Goal: Task Accomplishment & Management: Use online tool/utility

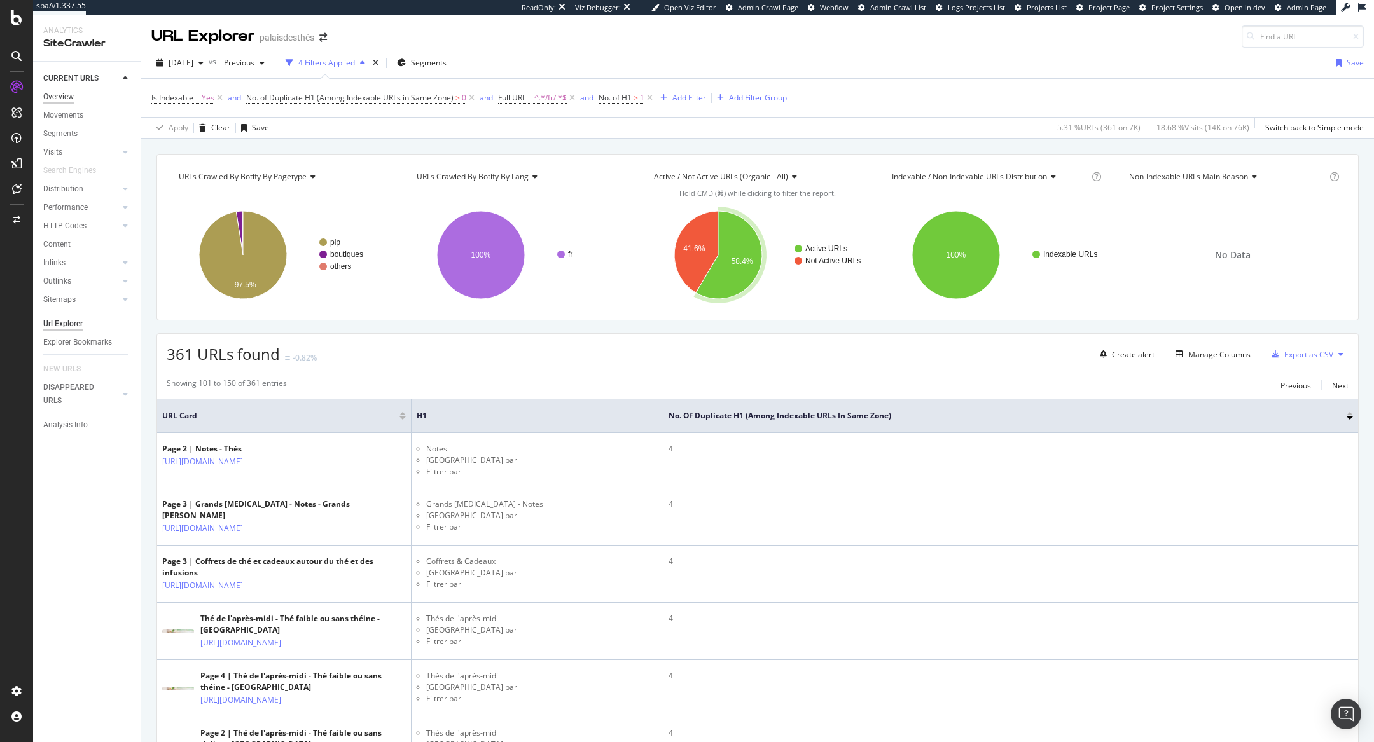
click at [67, 97] on div "Overview" at bounding box center [58, 96] width 31 height 13
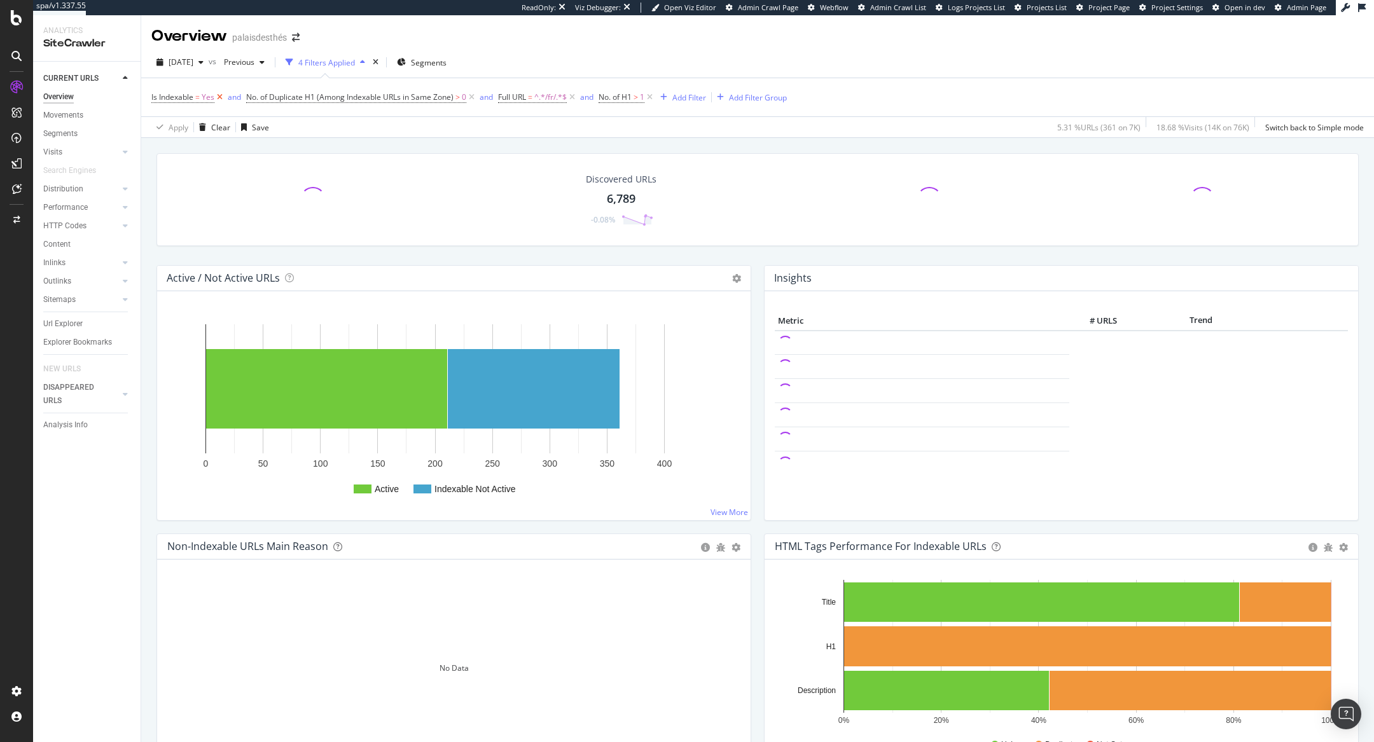
click at [223, 96] on icon at bounding box center [219, 97] width 11 height 13
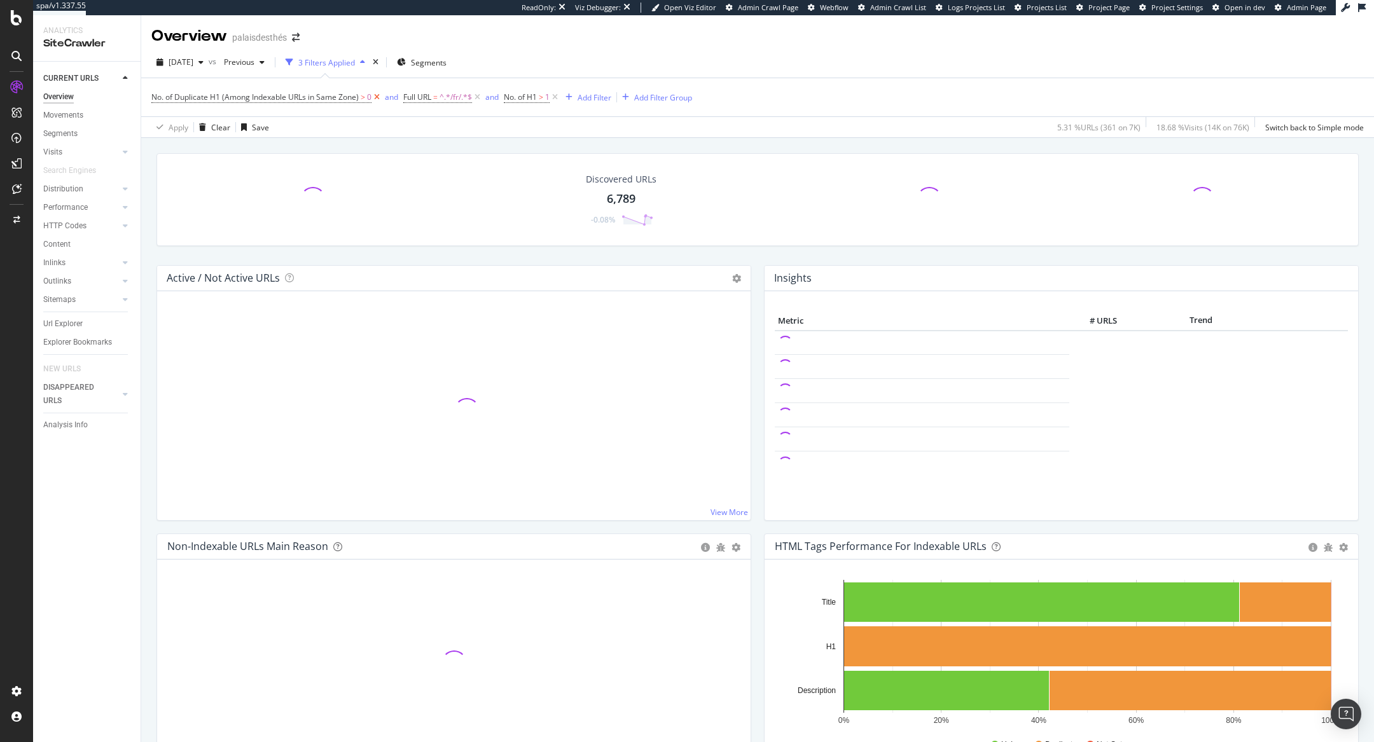
click at [381, 102] on icon at bounding box center [376, 97] width 11 height 13
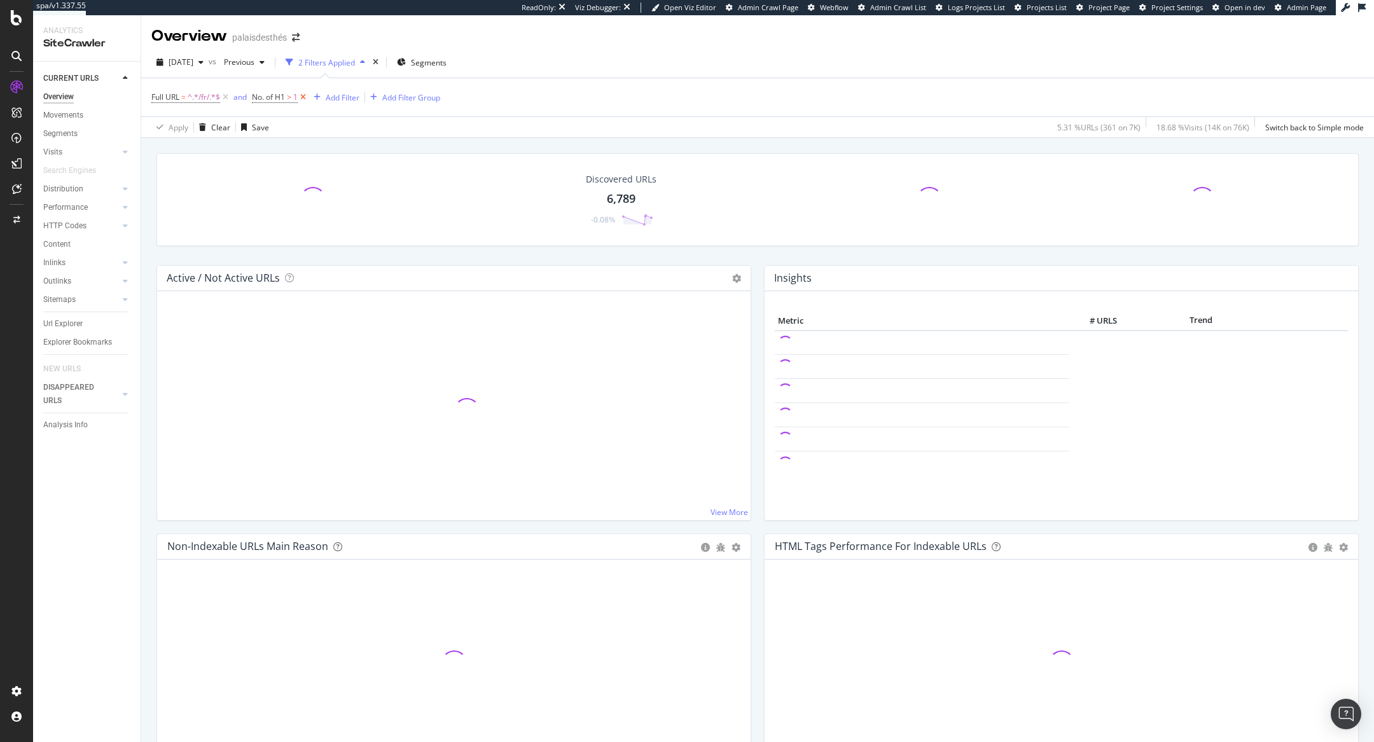
click at [308, 97] on icon at bounding box center [303, 97] width 11 height 13
click at [237, 98] on icon "button" at bounding box center [239, 97] width 7 height 8
click at [221, 99] on icon at bounding box center [225, 97] width 11 height 13
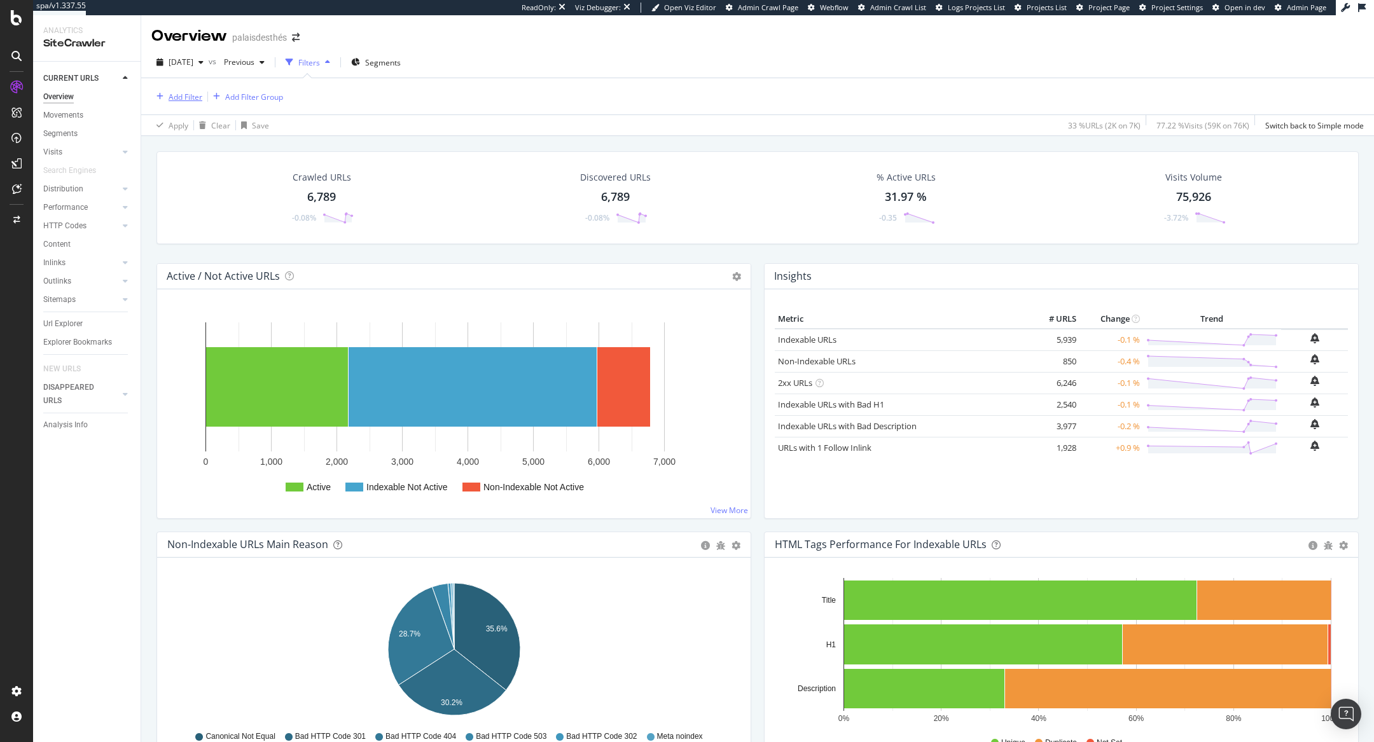
click at [182, 92] on div "Add Filter" at bounding box center [186, 97] width 34 height 11
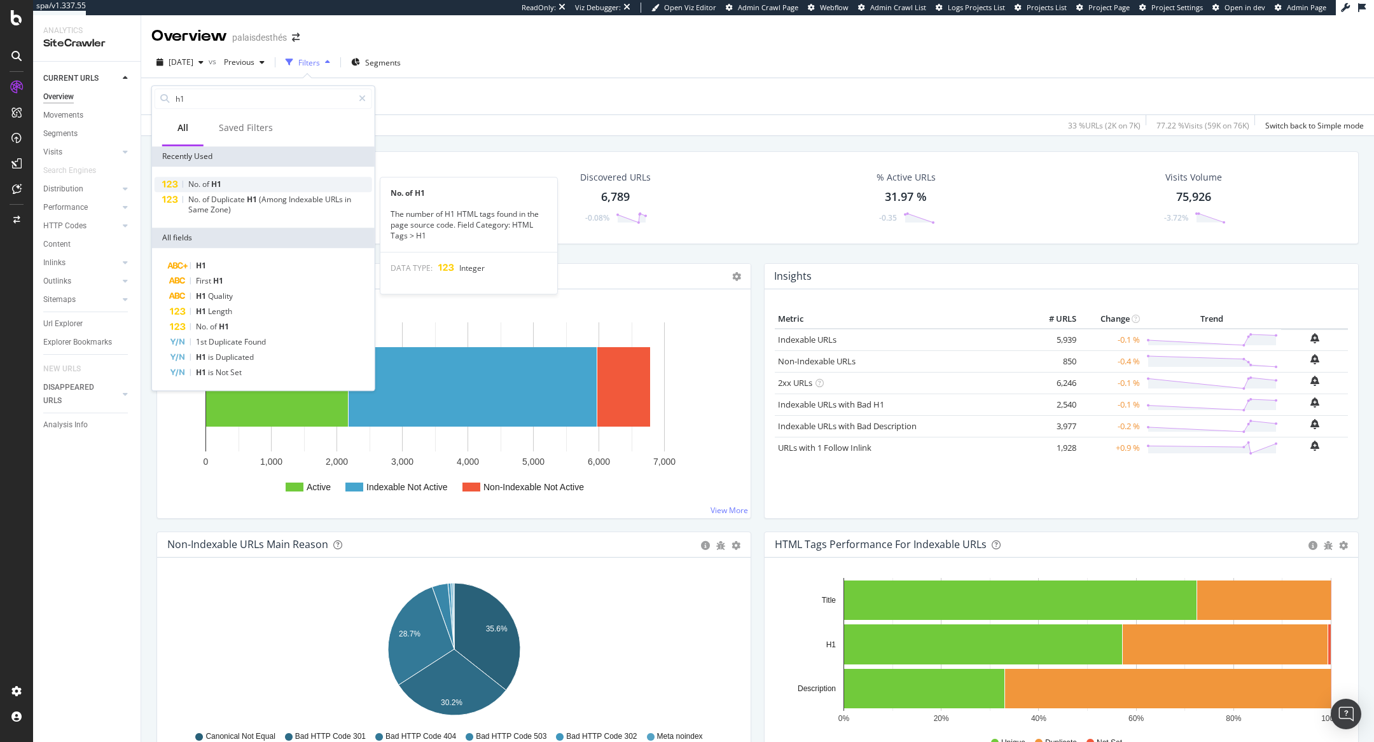
click at [261, 181] on div "No. of H1" at bounding box center [264, 184] width 218 height 15
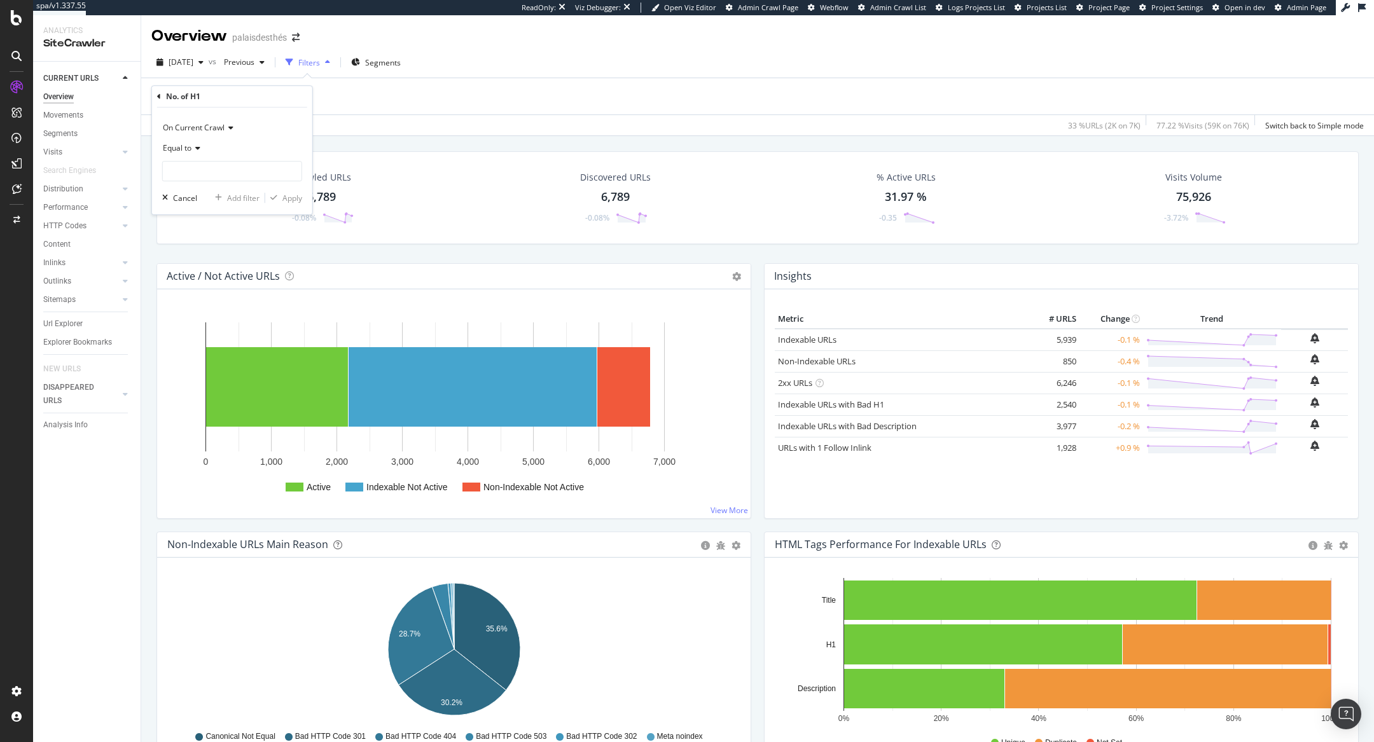
click at [202, 142] on div "Equal to" at bounding box center [232, 148] width 140 height 20
click at [228, 231] on div "Less than or equal to" at bounding box center [233, 224] width 136 height 17
click at [213, 149] on span "Less than or equal to" at bounding box center [200, 147] width 74 height 11
click at [210, 235] on span "Greater than" at bounding box center [192, 240] width 46 height 11
click at [220, 175] on input "number" at bounding box center [232, 171] width 140 height 20
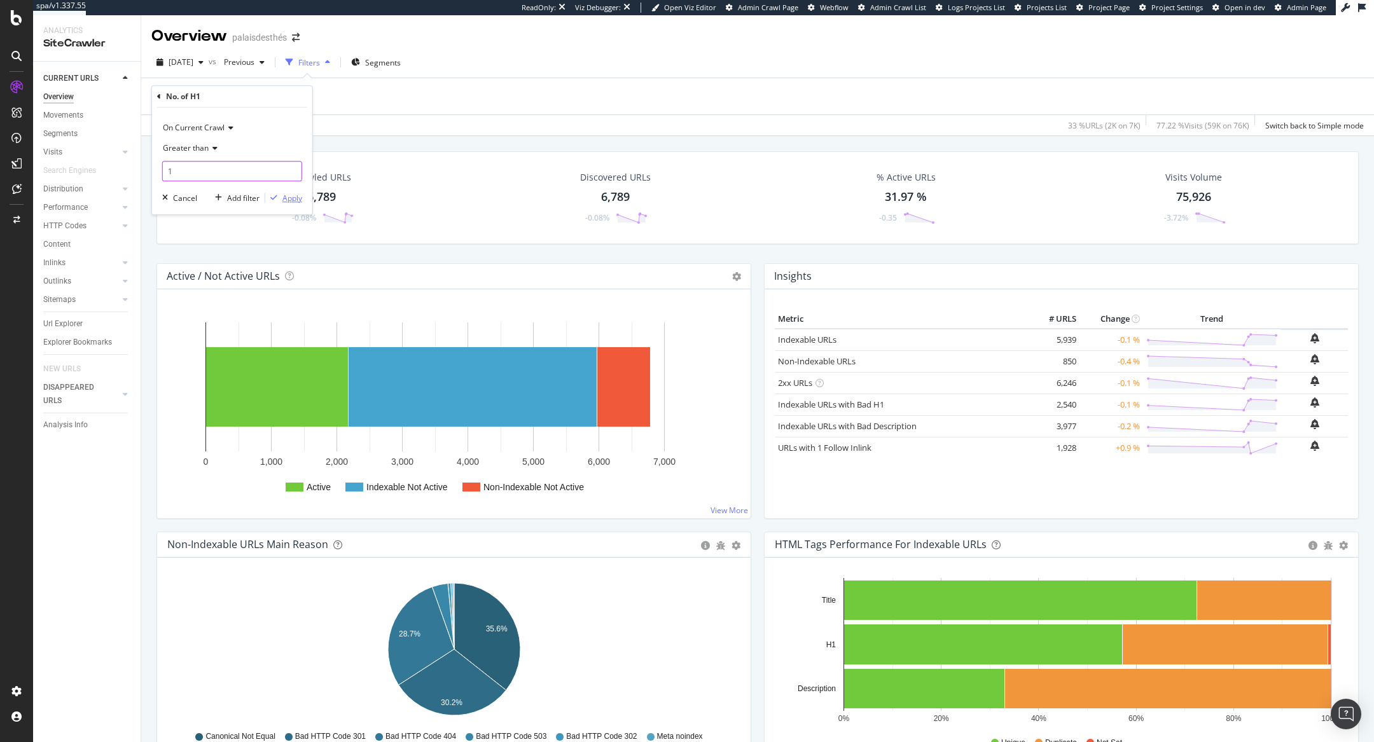
type input "1"
click at [294, 197] on div "Apply" at bounding box center [292, 198] width 20 height 11
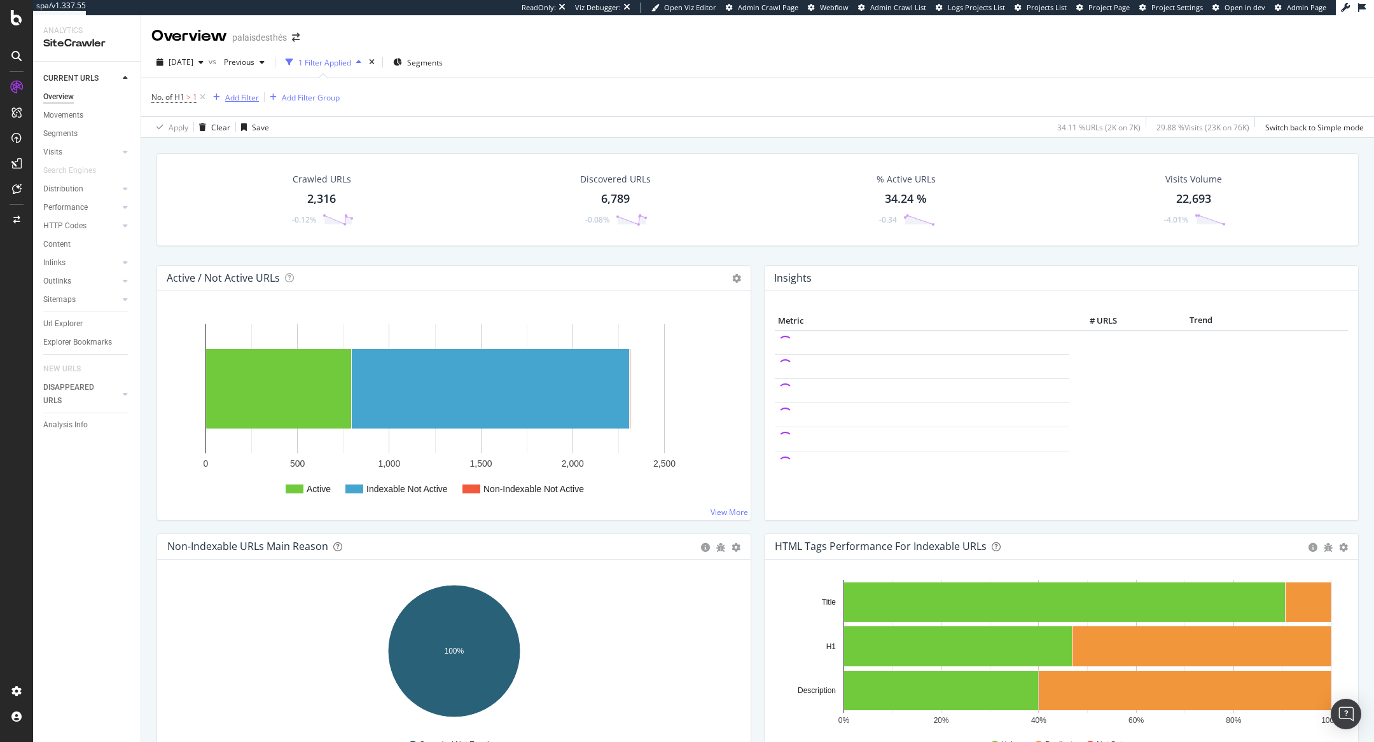
click at [238, 91] on div "Add Filter" at bounding box center [233, 97] width 51 height 14
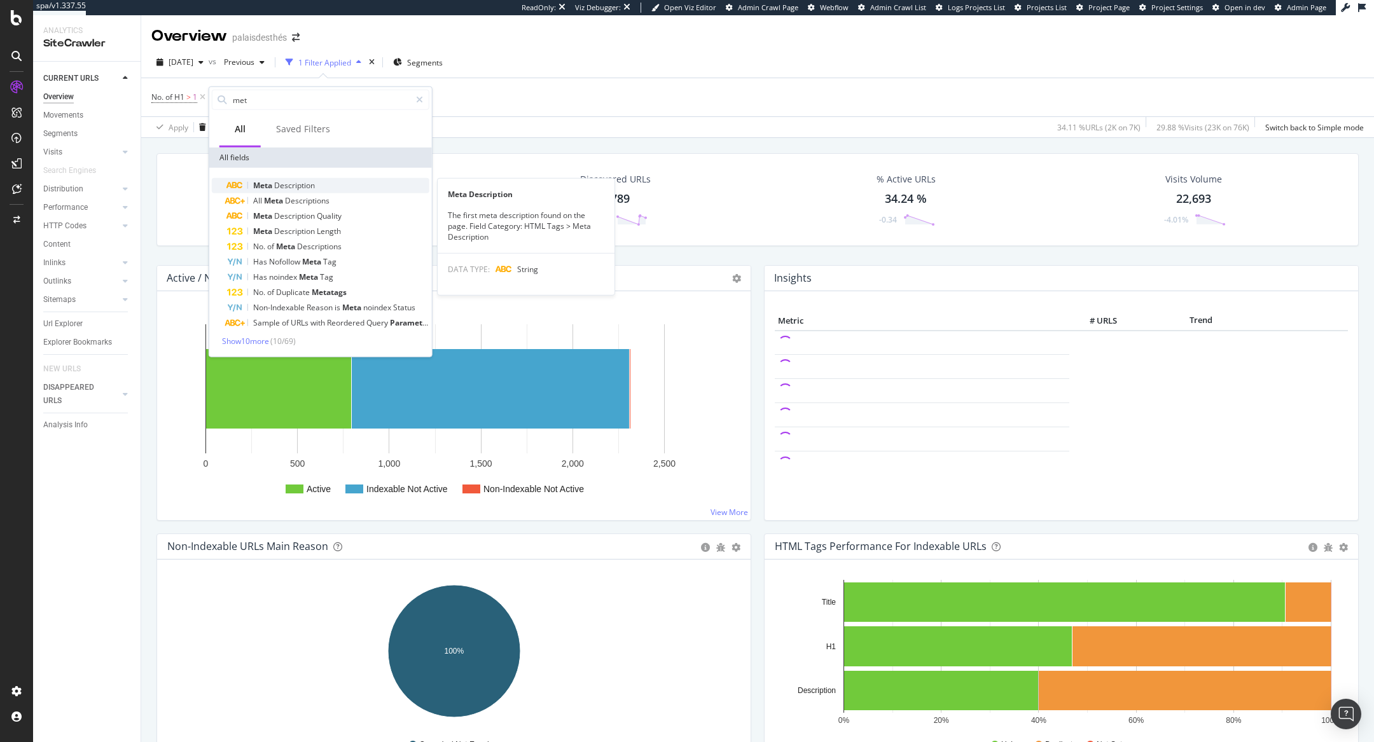
type input "met"
click at [300, 184] on span "Description" at bounding box center [294, 185] width 41 height 11
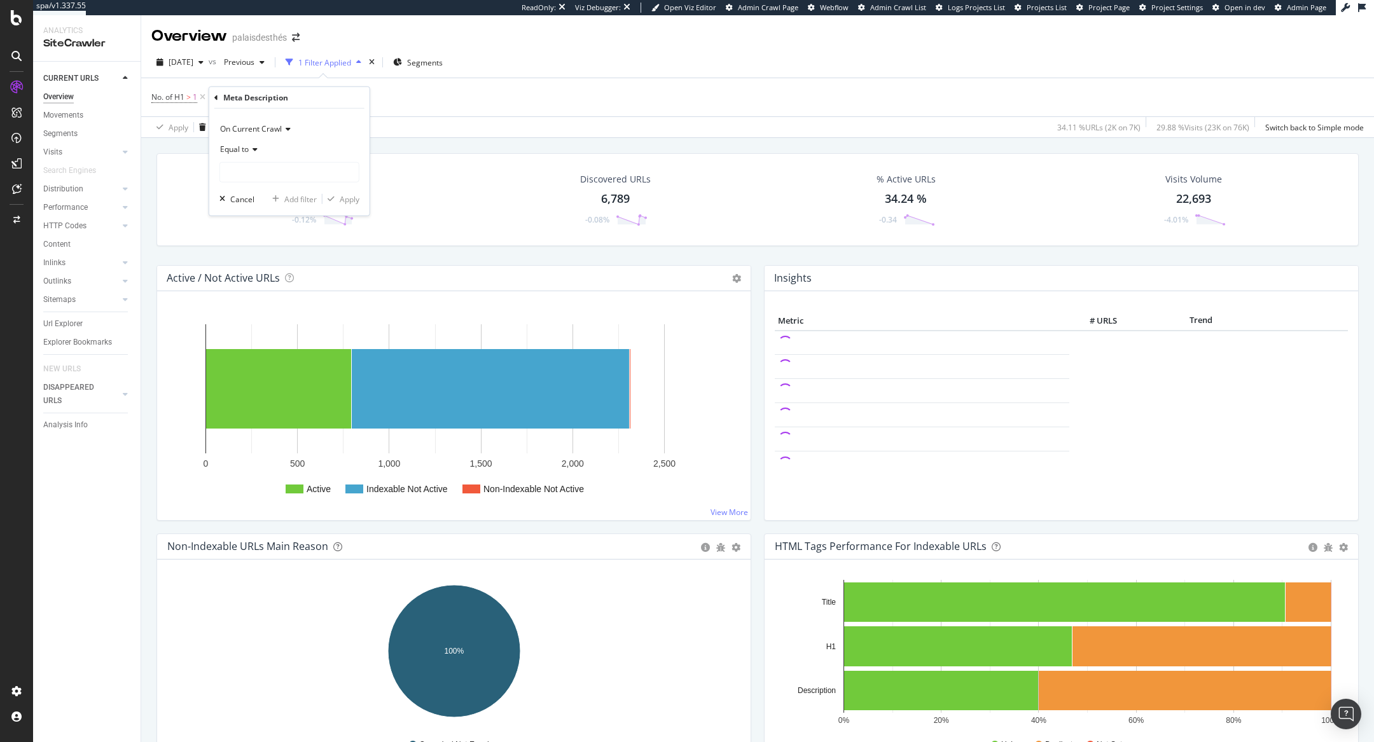
click at [216, 92] on div "Meta Description" at bounding box center [289, 98] width 150 height 22
click at [216, 93] on icon at bounding box center [216, 97] width 4 height 8
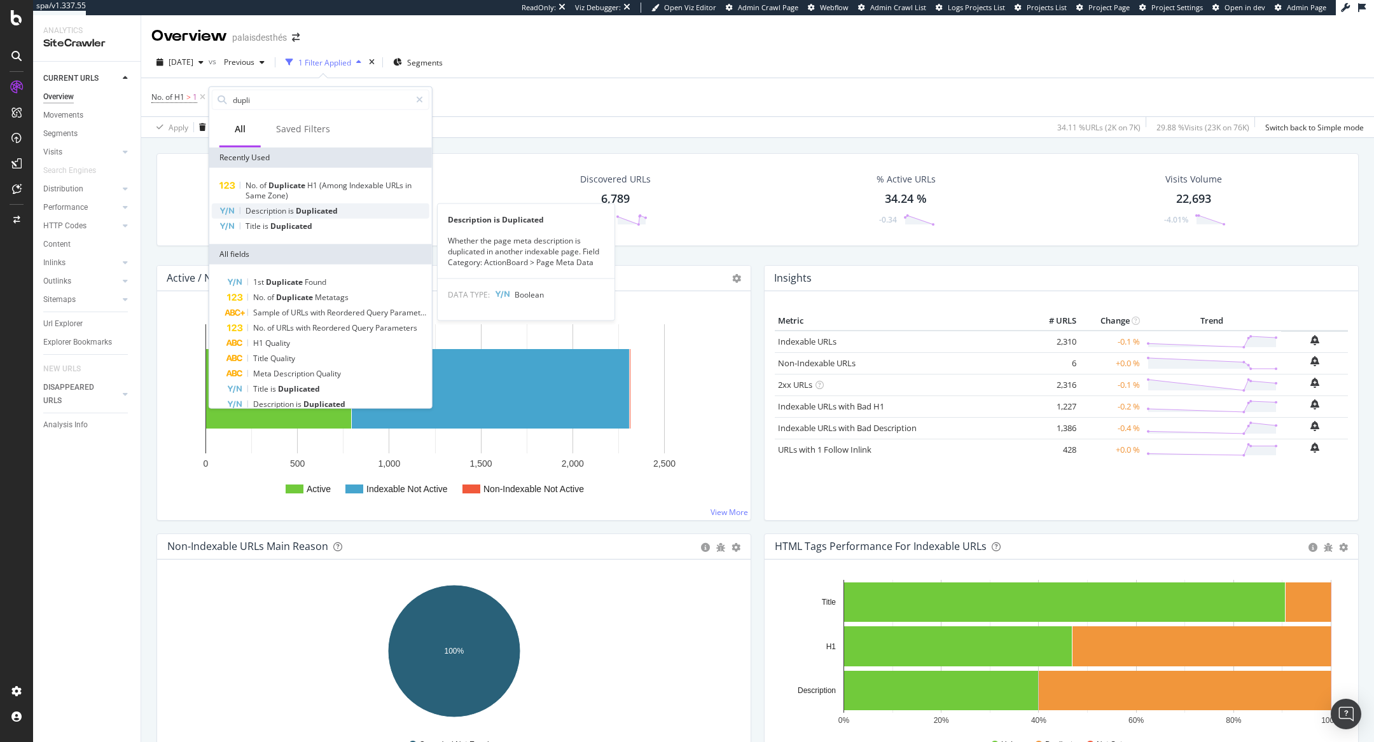
type input "dupli"
click at [303, 210] on span "Duplicated" at bounding box center [317, 210] width 42 height 11
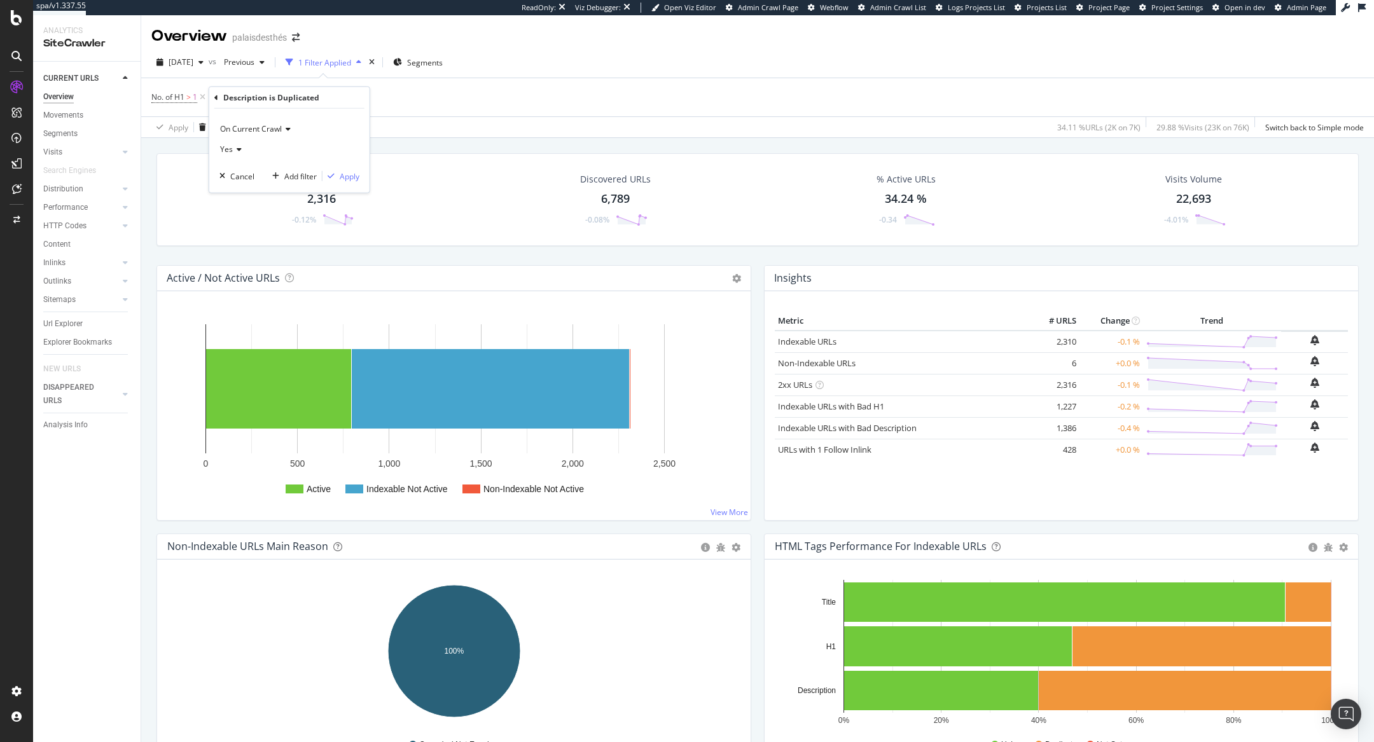
click at [325, 191] on div "On Current Crawl Yes Cancel Add filter Apply" at bounding box center [289, 151] width 160 height 84
click at [336, 185] on div "On Current Crawl Yes Cancel Add filter Apply" at bounding box center [289, 151] width 160 height 84
click at [342, 172] on div "Apply" at bounding box center [350, 175] width 20 height 11
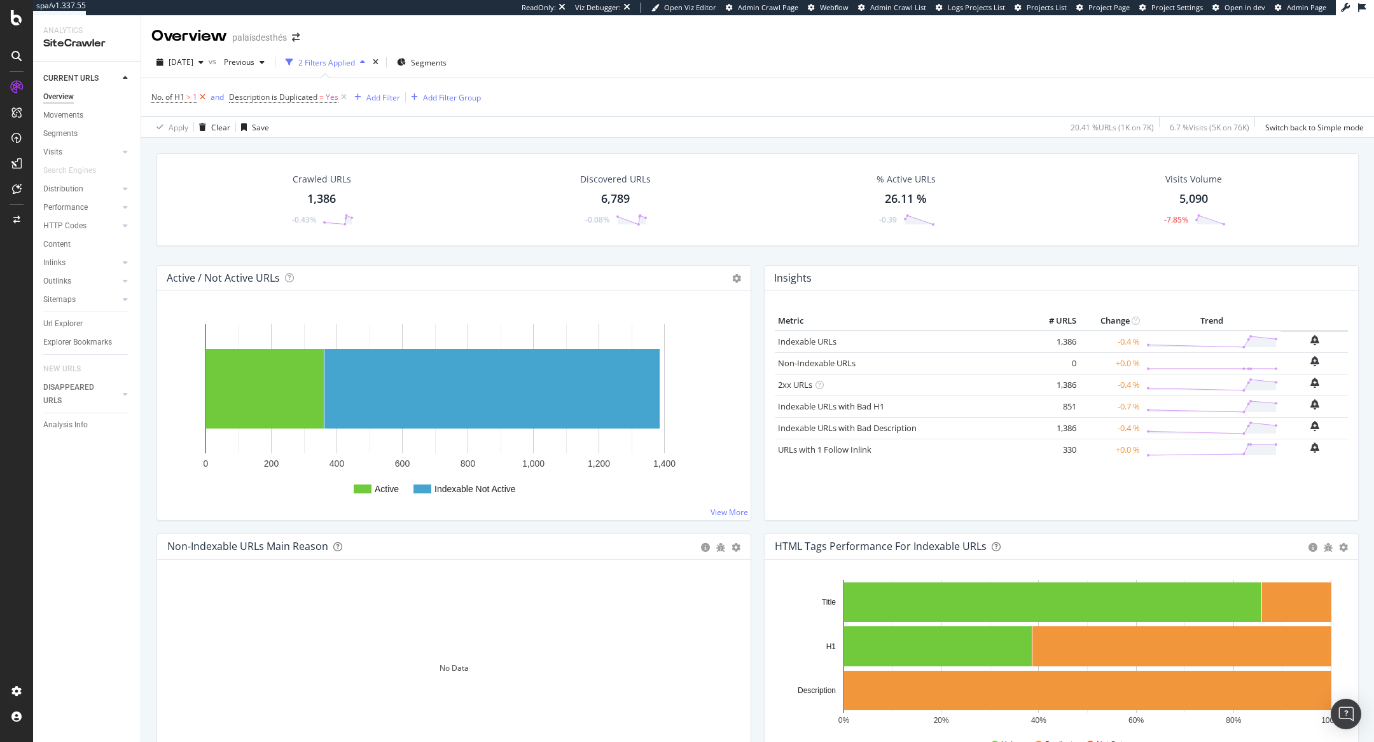
click at [203, 99] on icon at bounding box center [202, 97] width 11 height 13
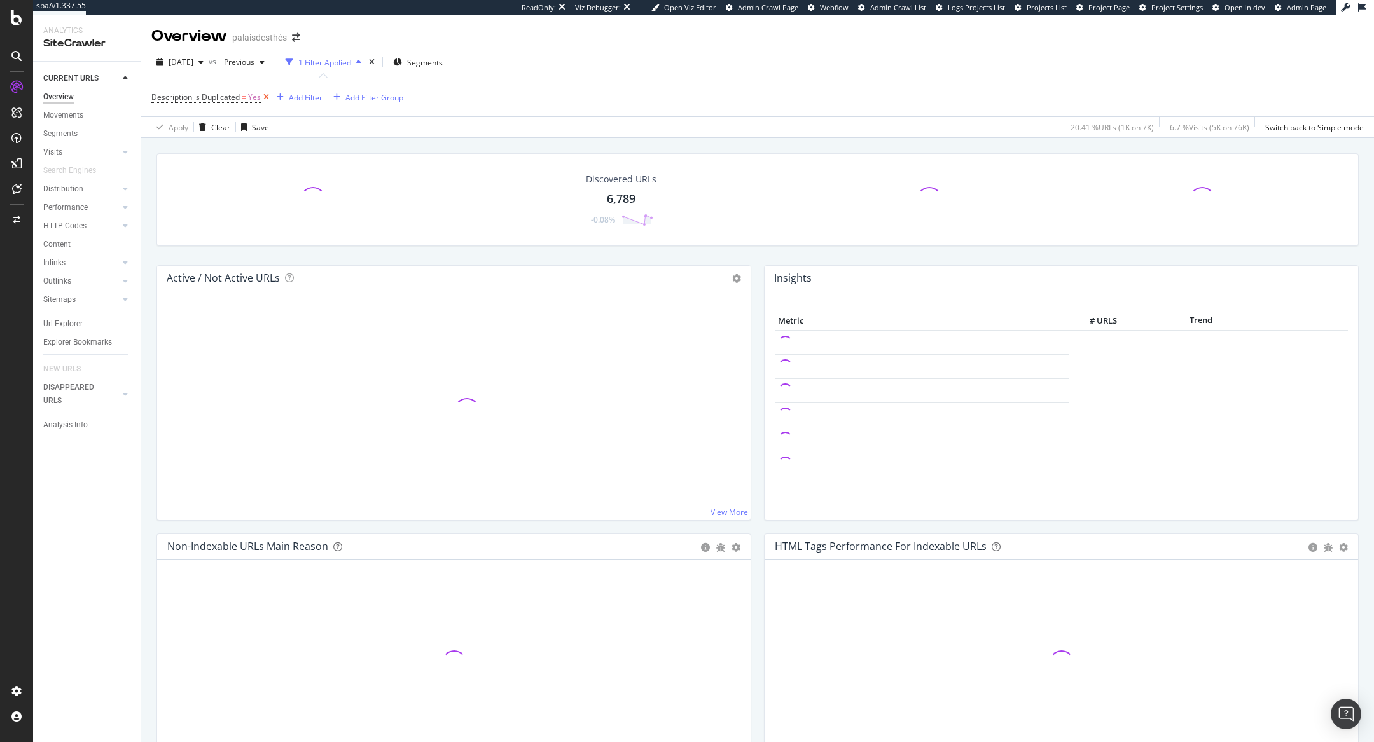
click at [266, 98] on icon at bounding box center [266, 97] width 11 height 13
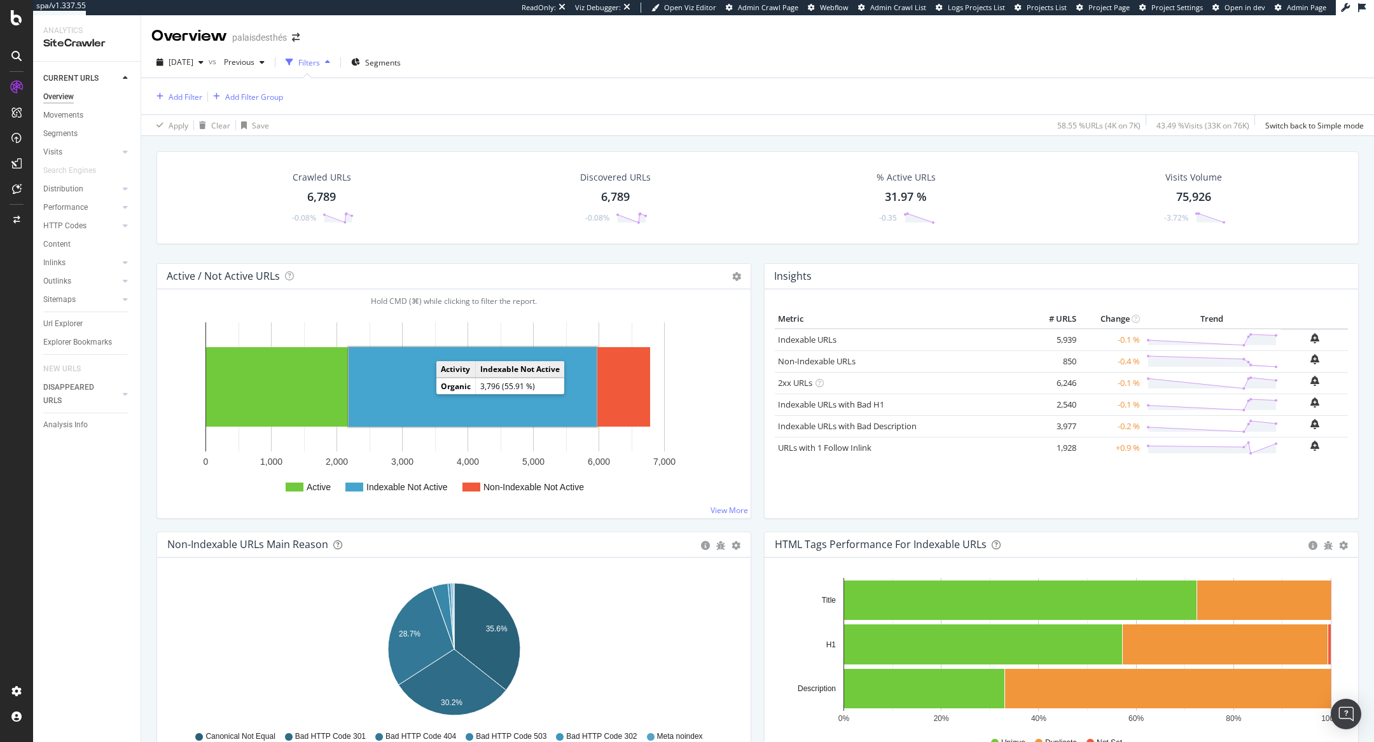
click at [452, 402] on rect "A chart." at bounding box center [473, 386] width 248 height 79
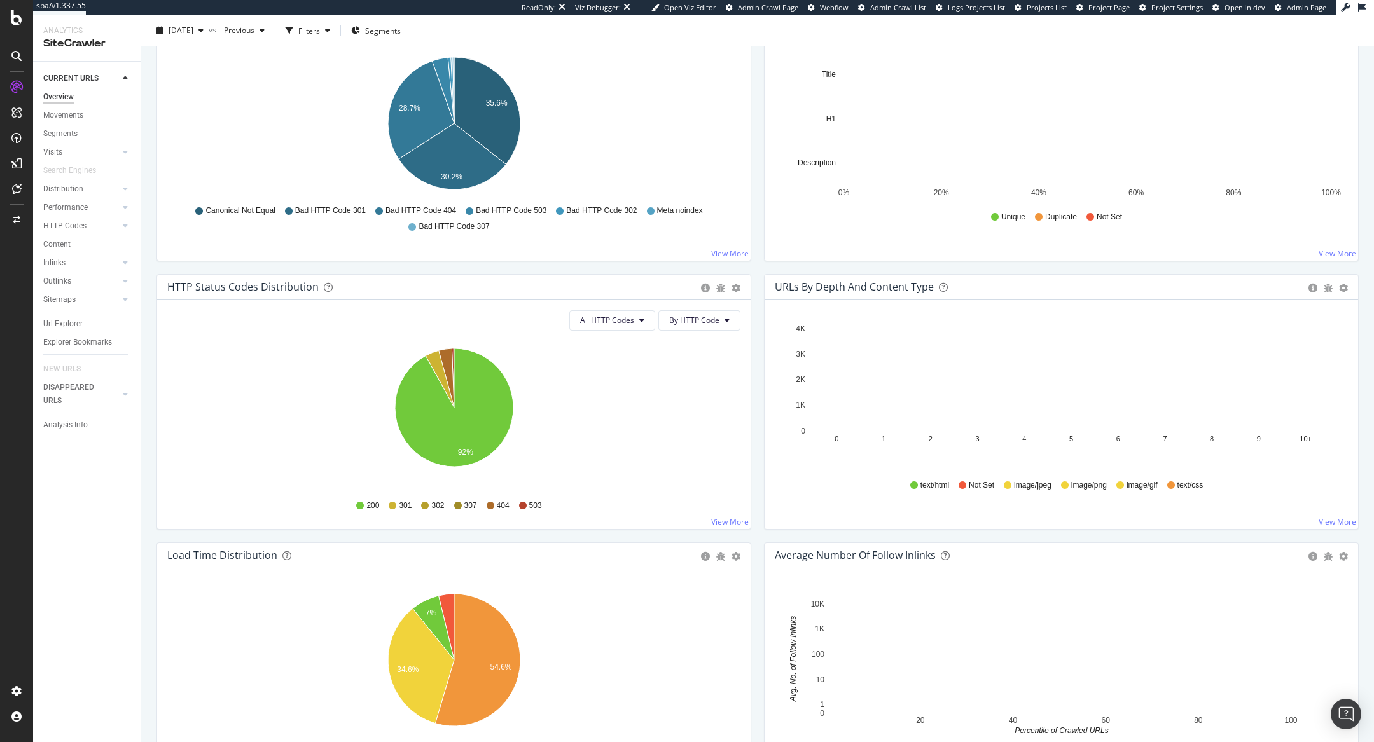
scroll to position [642, 0]
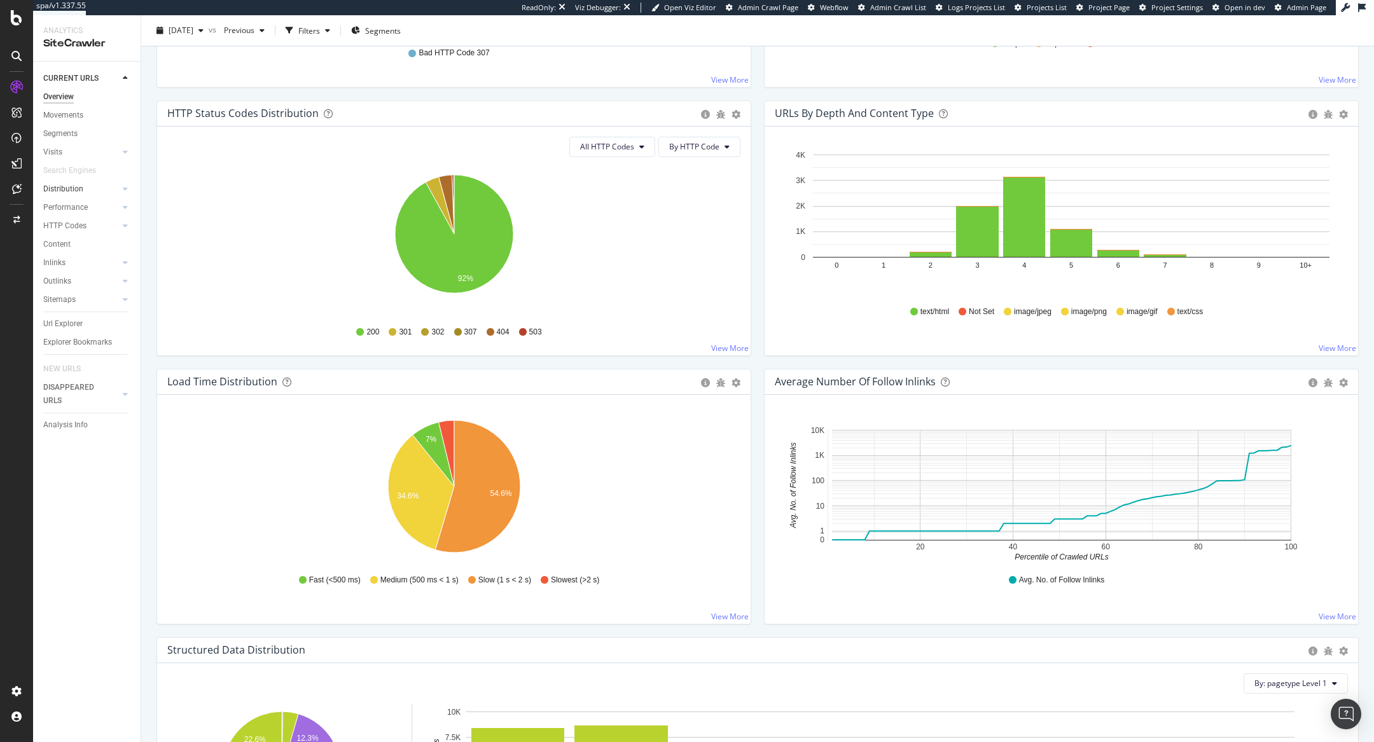
click at [85, 193] on link "Distribution" at bounding box center [81, 189] width 76 height 13
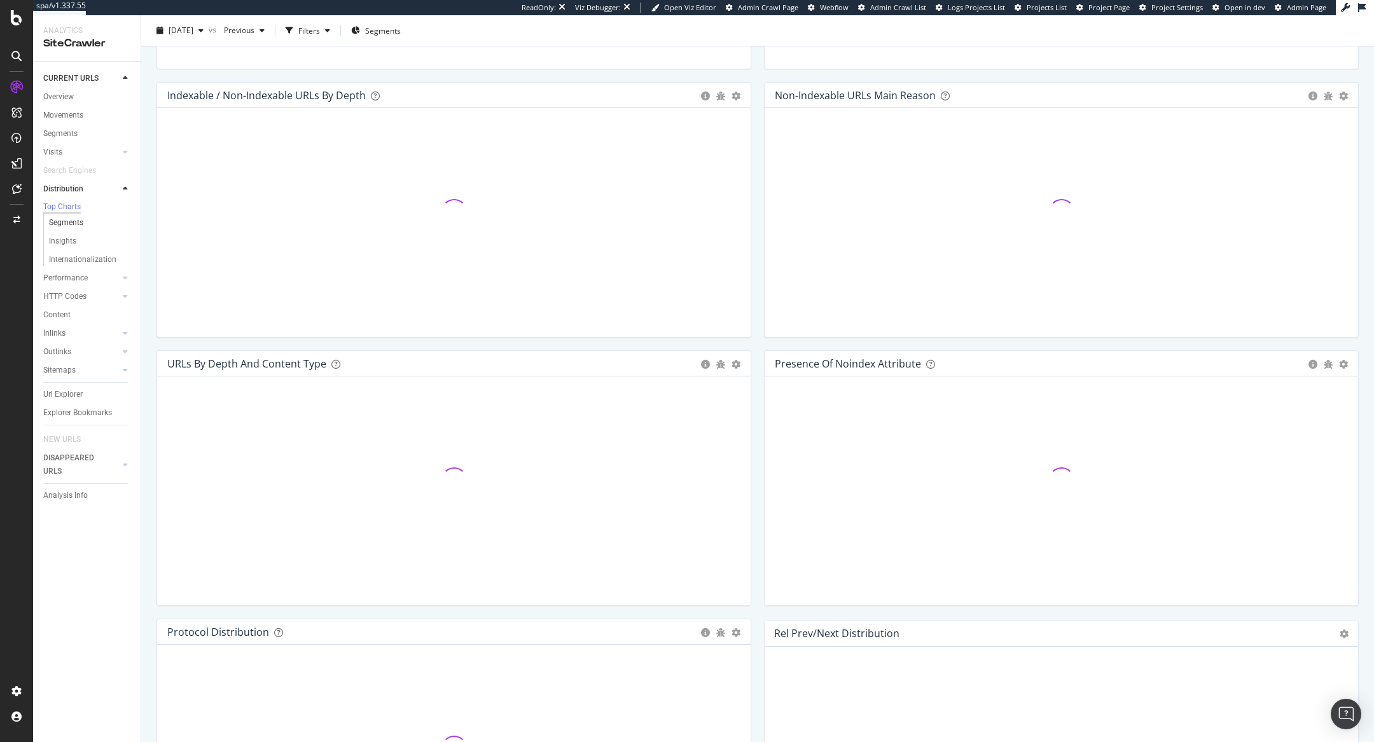
scroll to position [642, 0]
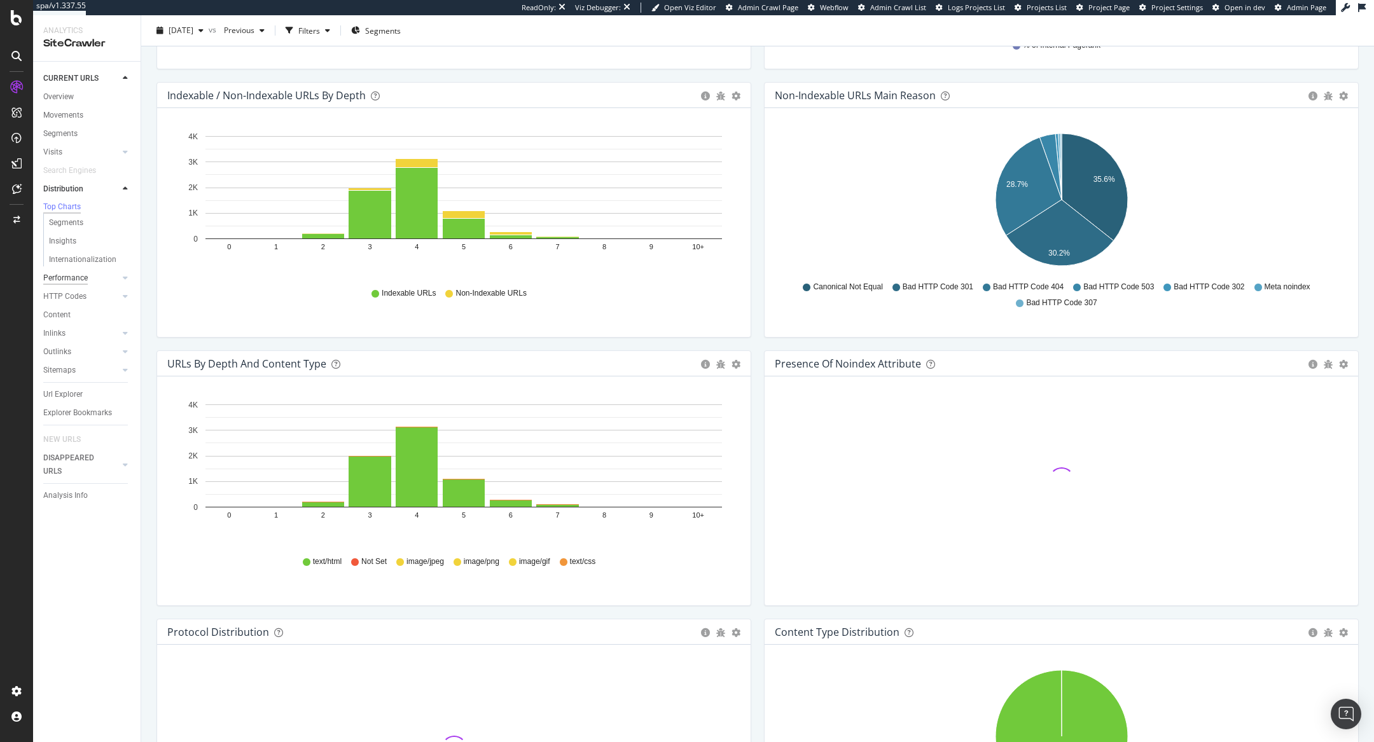
click at [75, 280] on div "Performance" at bounding box center [65, 278] width 45 height 13
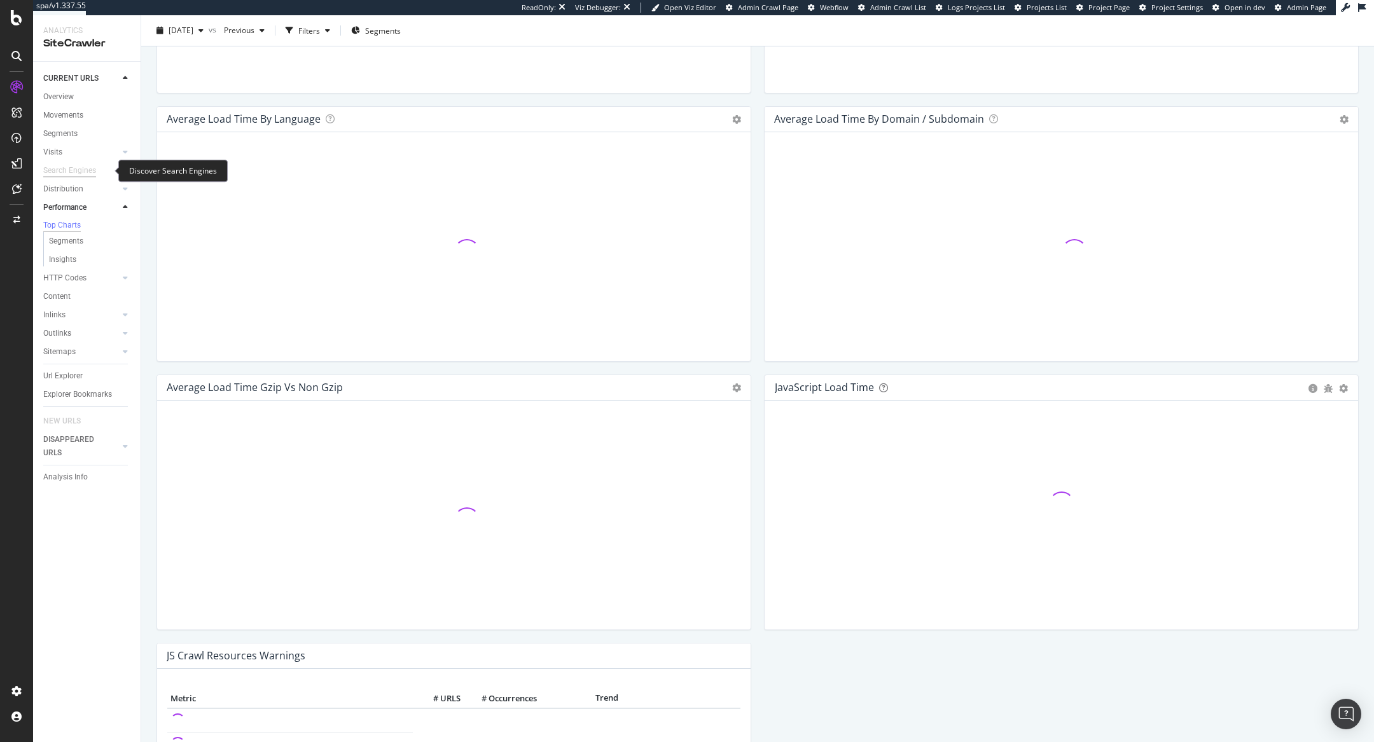
scroll to position [642, 0]
click at [74, 211] on div "Performance" at bounding box center [64, 207] width 43 height 13
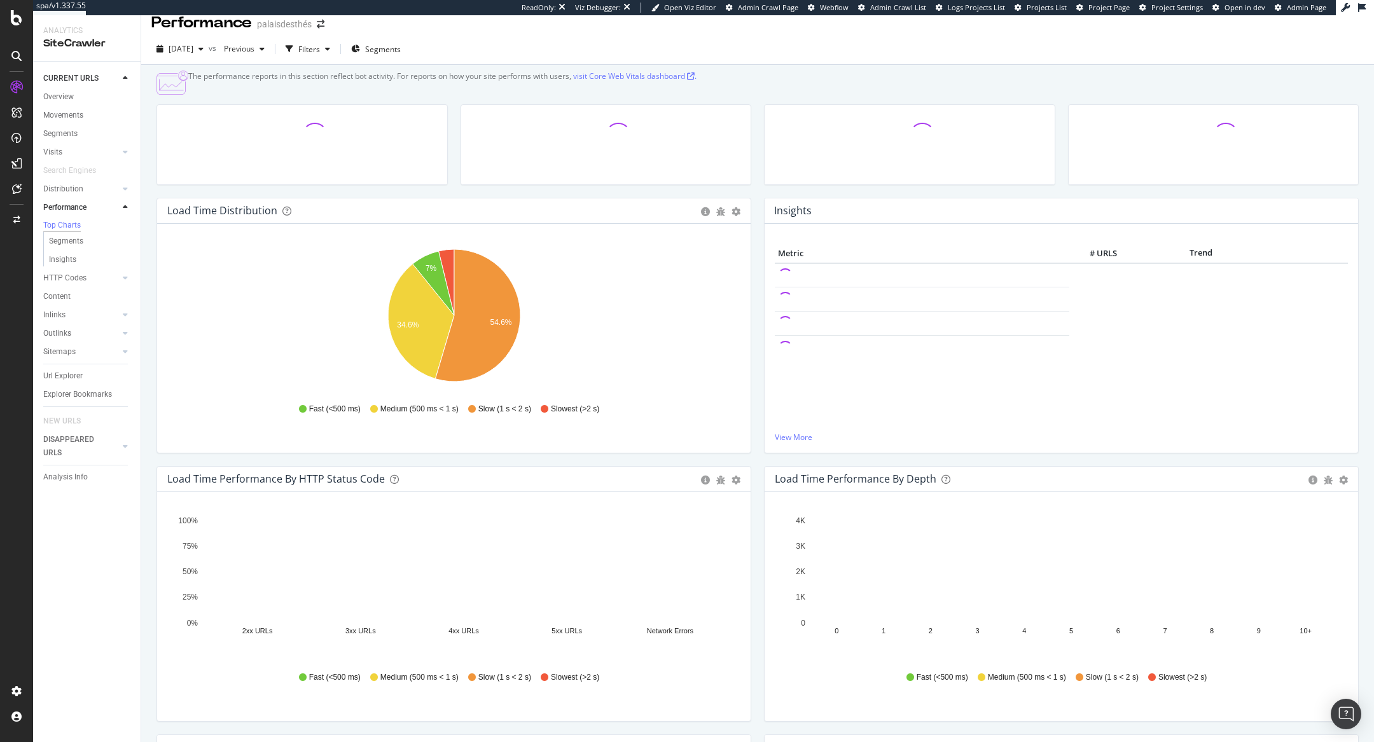
scroll to position [0, 0]
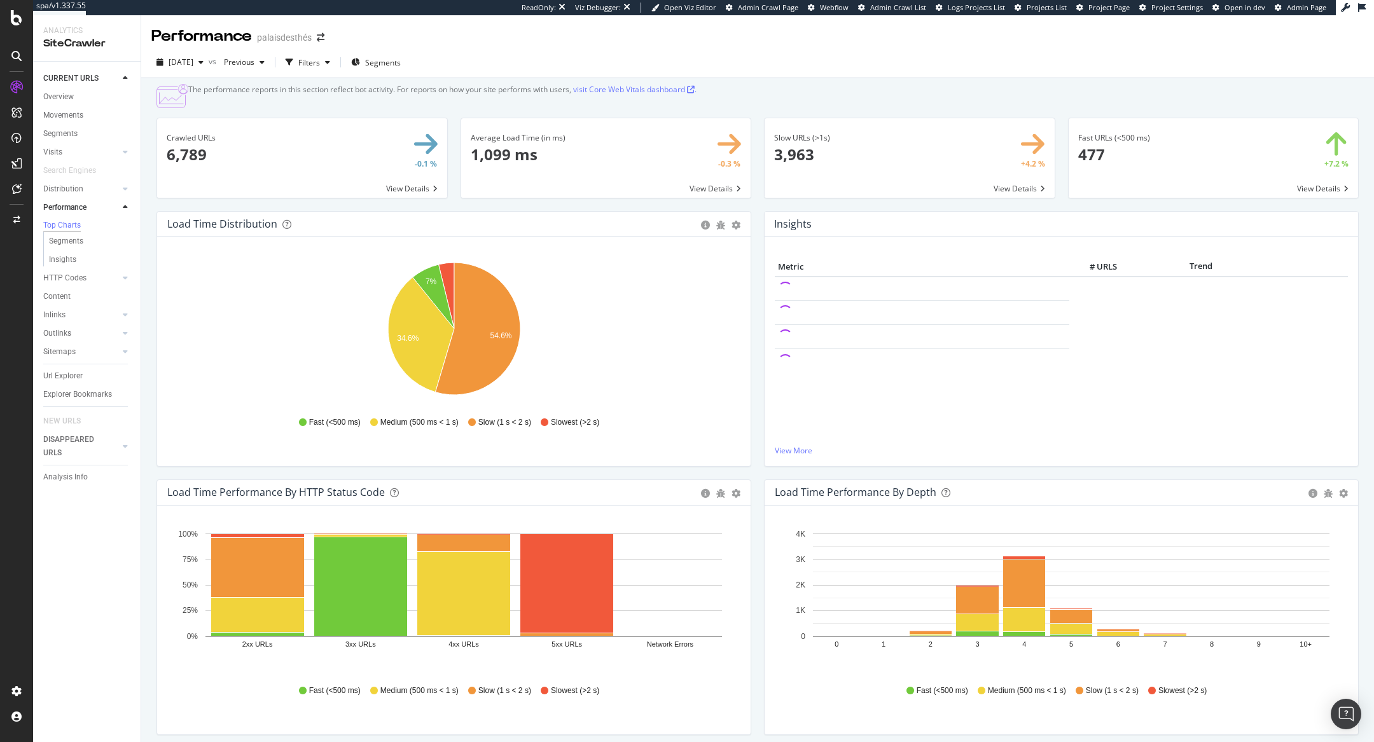
click at [66, 309] on div "Inlinks" at bounding box center [91, 315] width 97 height 18
click at [69, 299] on div "Content" at bounding box center [56, 296] width 27 height 13
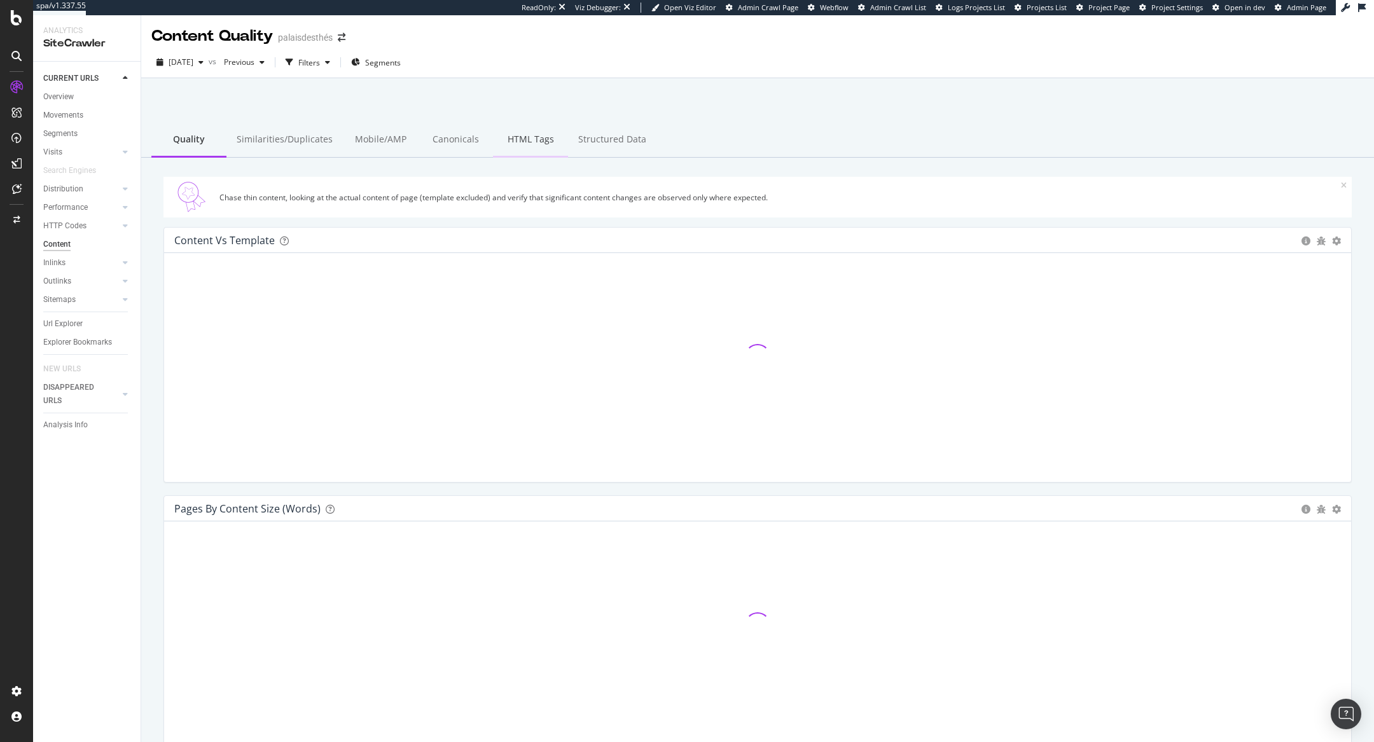
click at [522, 132] on div "HTML Tags" at bounding box center [530, 140] width 75 height 35
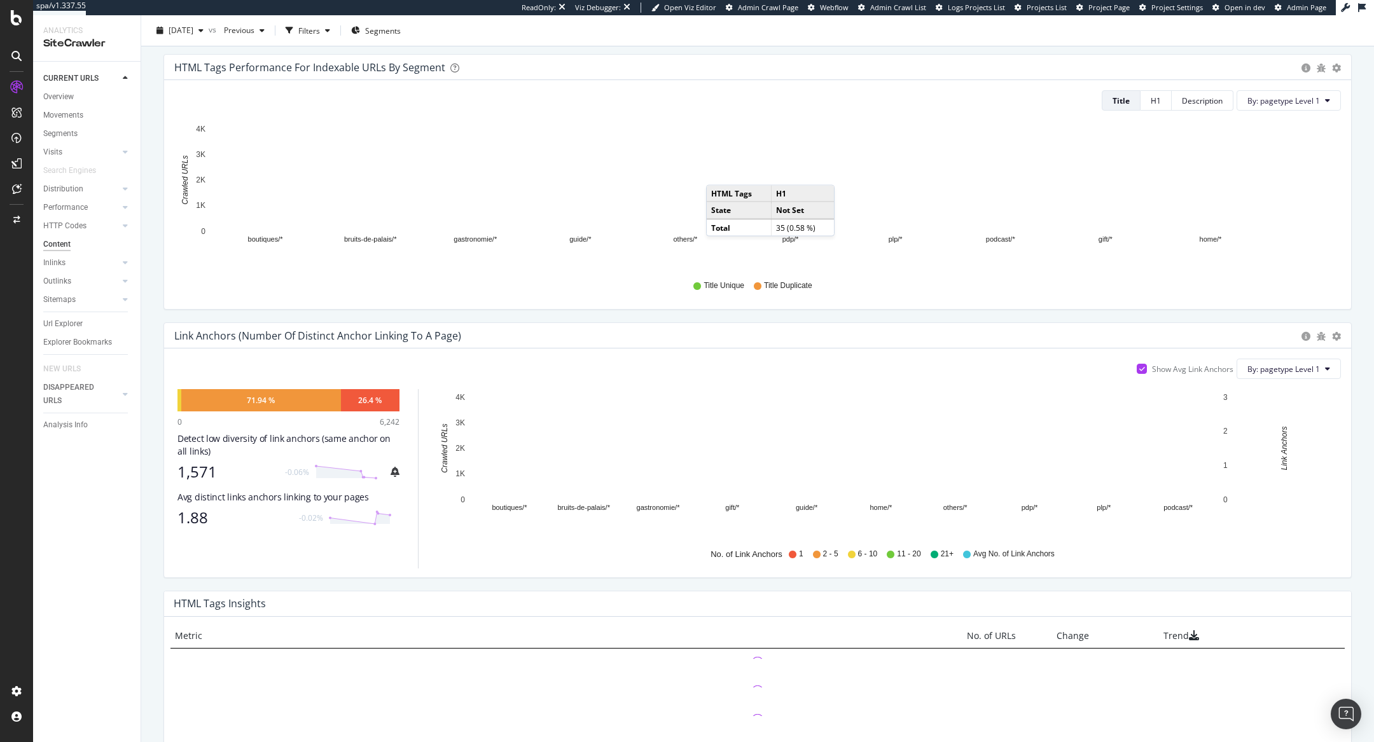
scroll to position [471, 0]
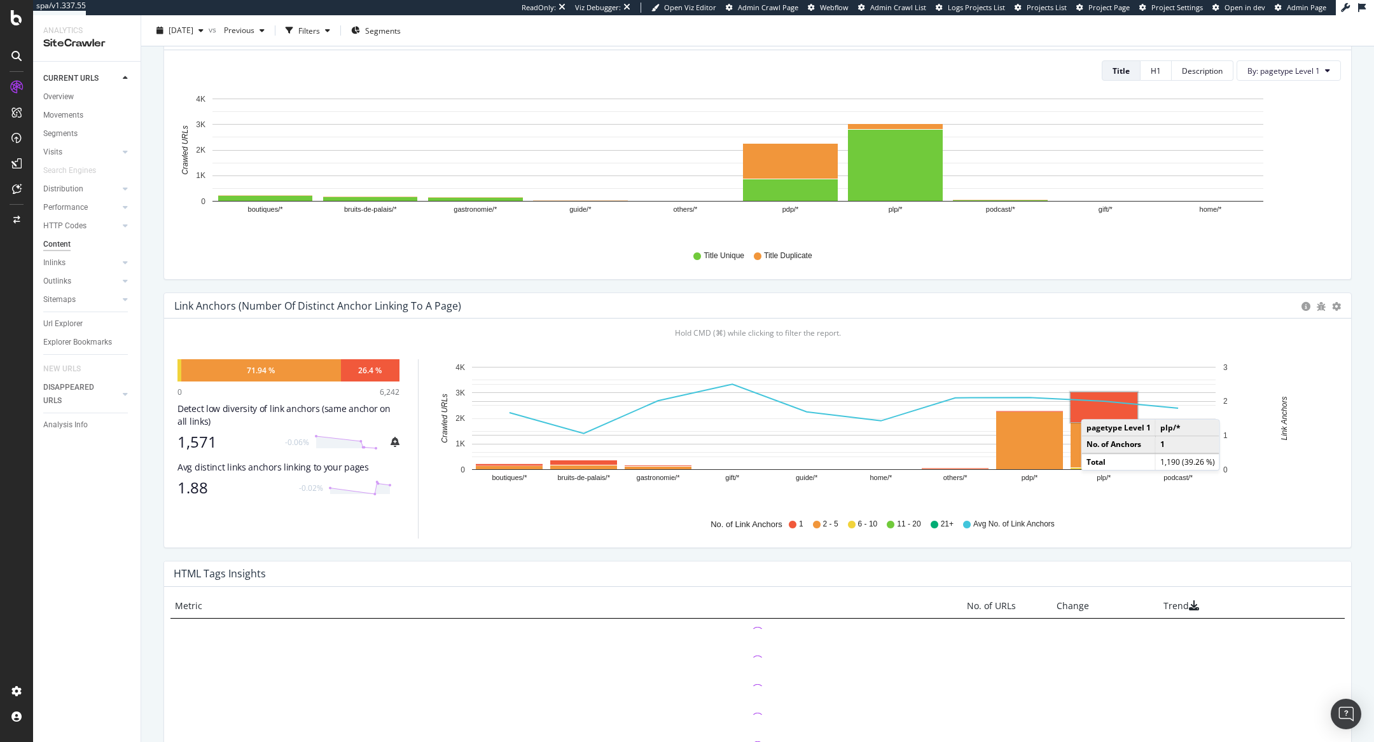
click at [1093, 406] on rect "A chart." at bounding box center [1103, 407] width 67 height 30
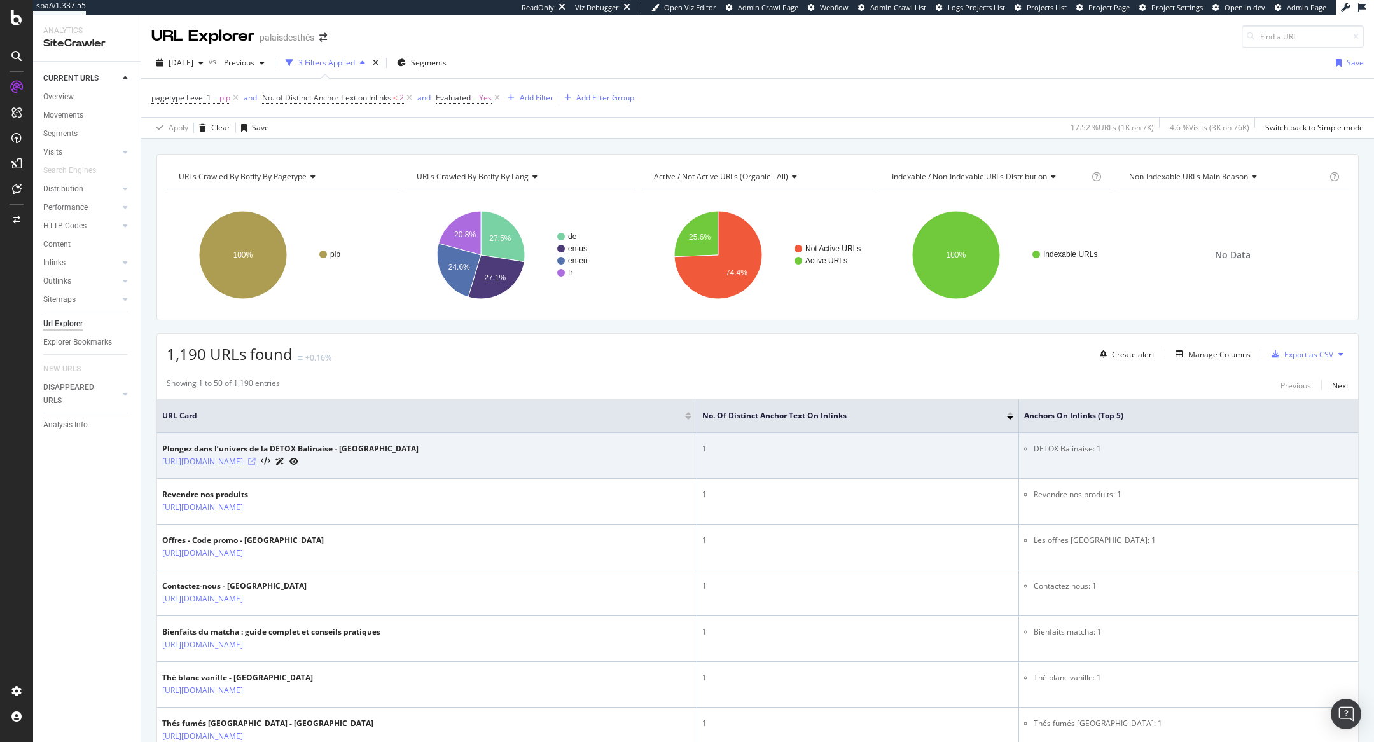
click at [256, 458] on icon at bounding box center [252, 462] width 8 height 8
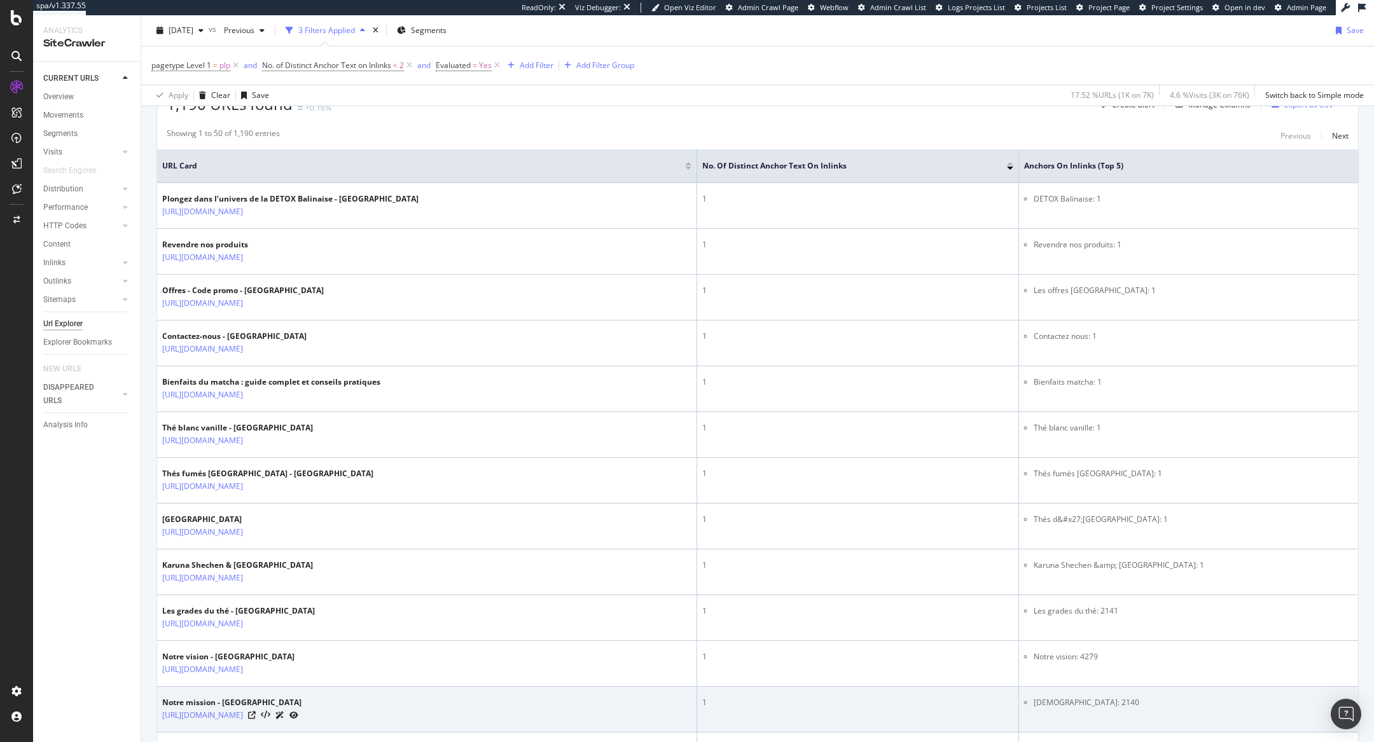
scroll to position [252, 0]
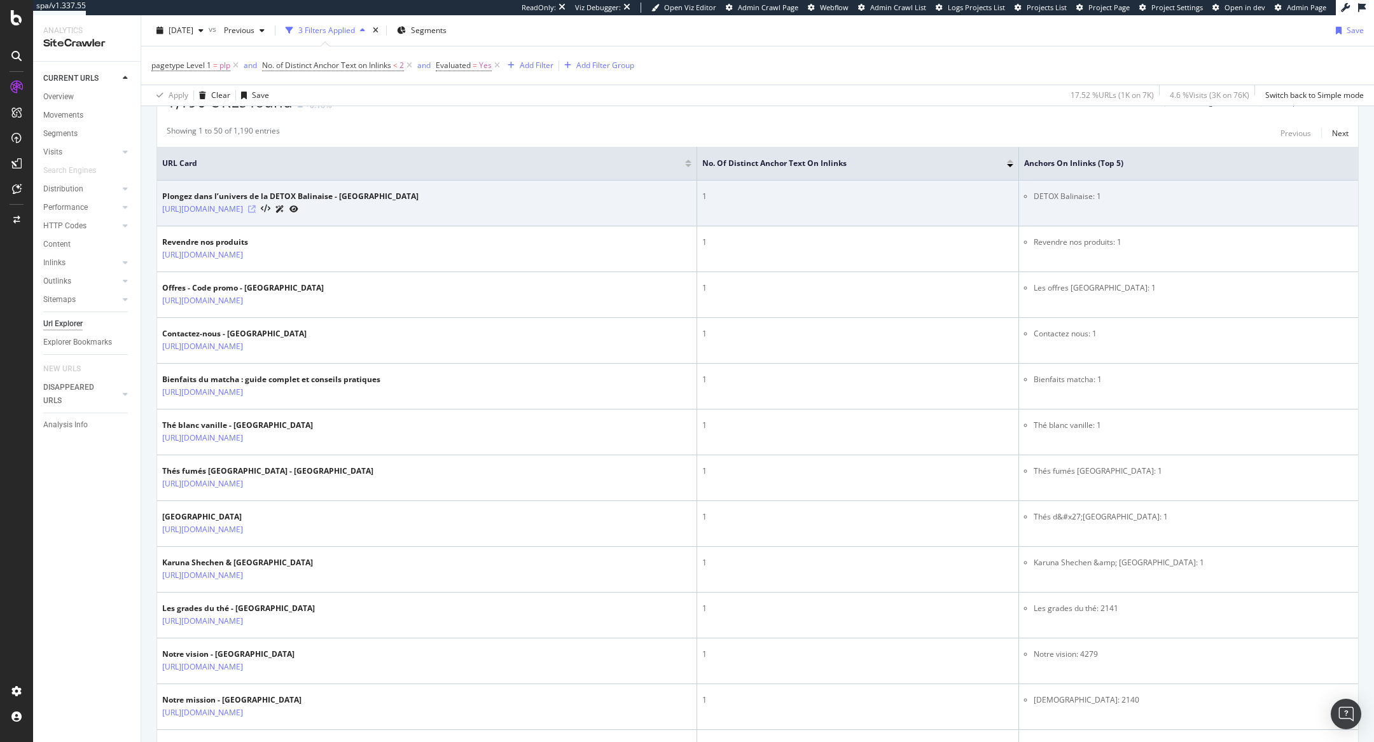
click at [256, 210] on icon at bounding box center [252, 209] width 8 height 8
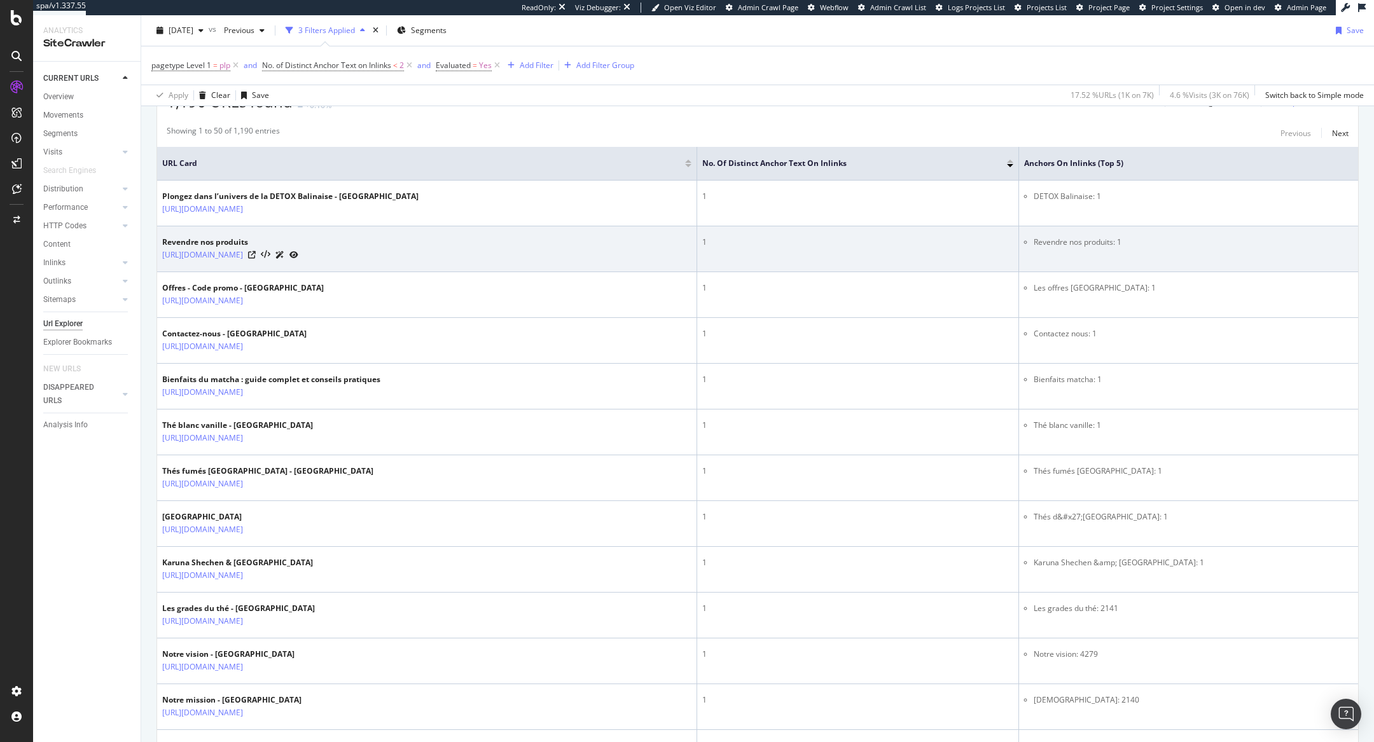
click at [298, 251] on div at bounding box center [273, 254] width 50 height 13
click at [256, 252] on icon at bounding box center [252, 255] width 8 height 8
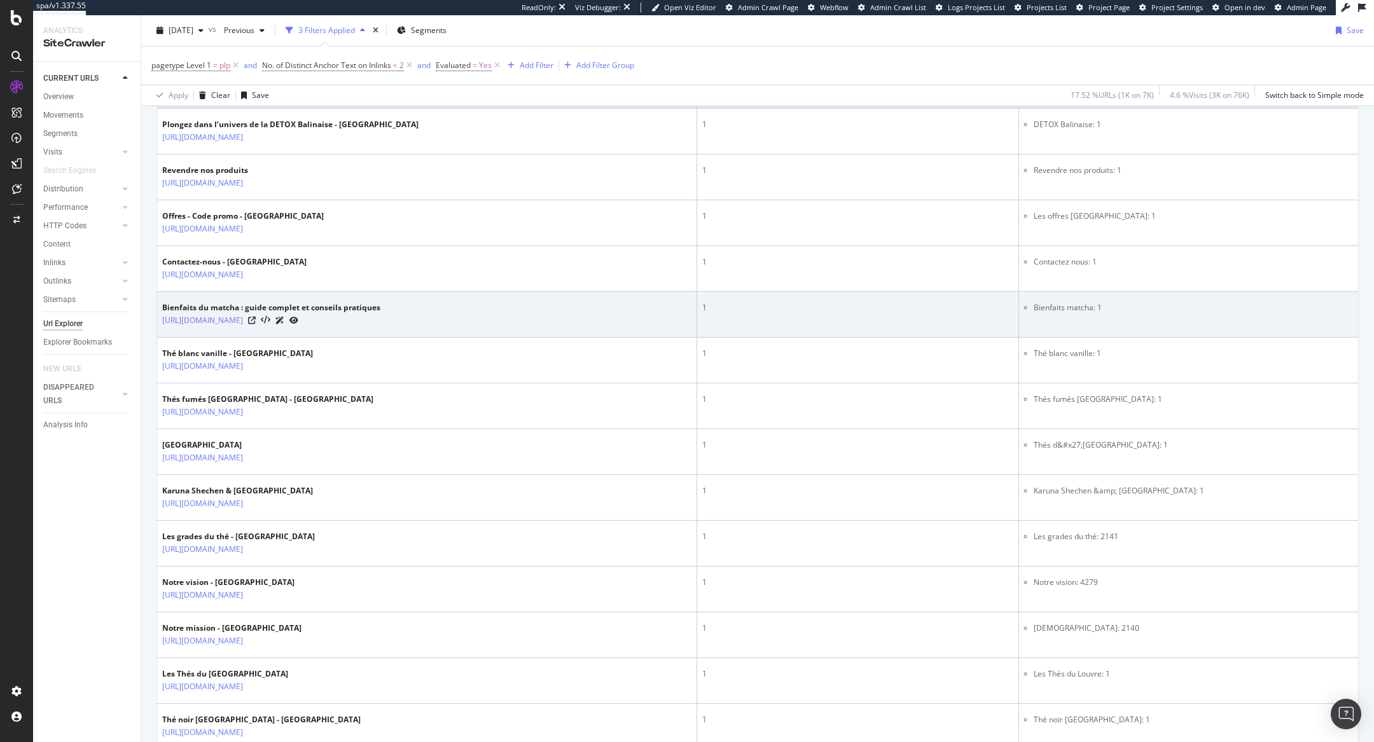
scroll to position [336, 0]
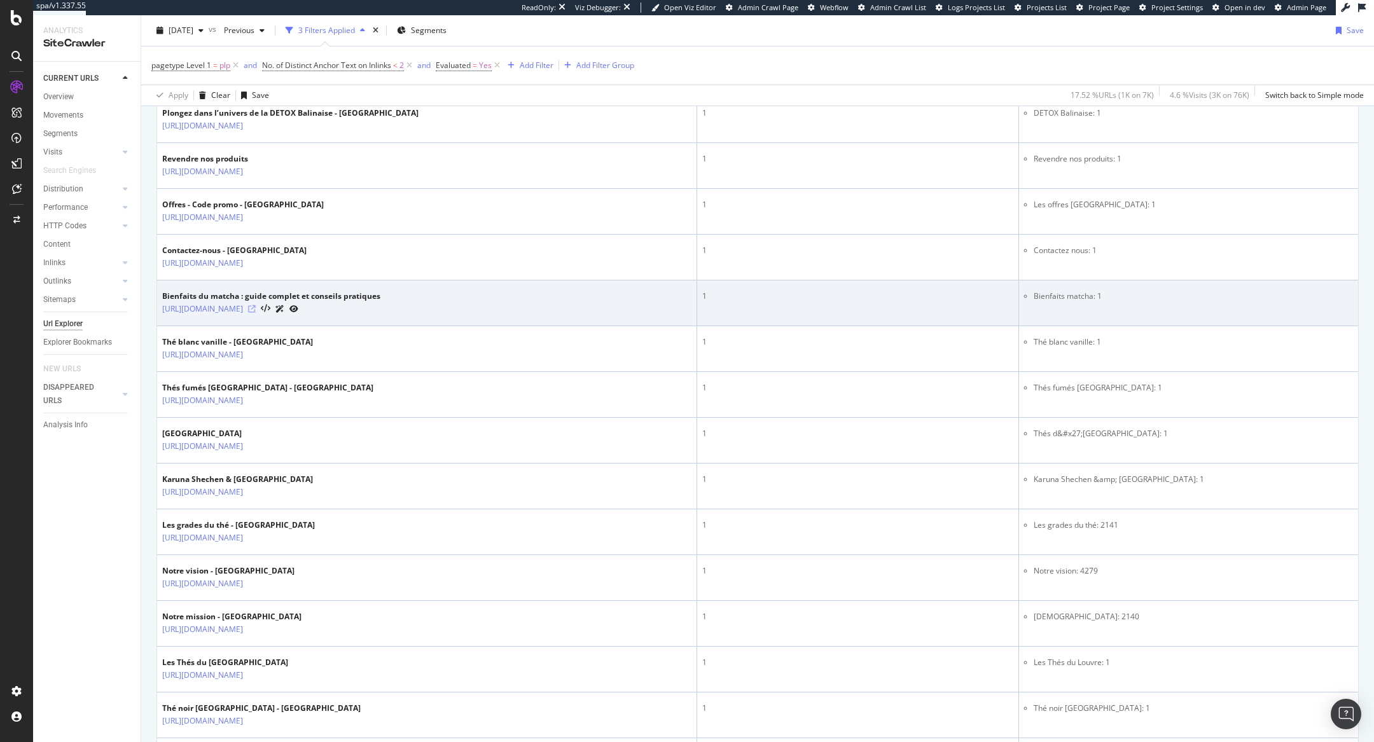
click at [256, 307] on icon at bounding box center [252, 309] width 8 height 8
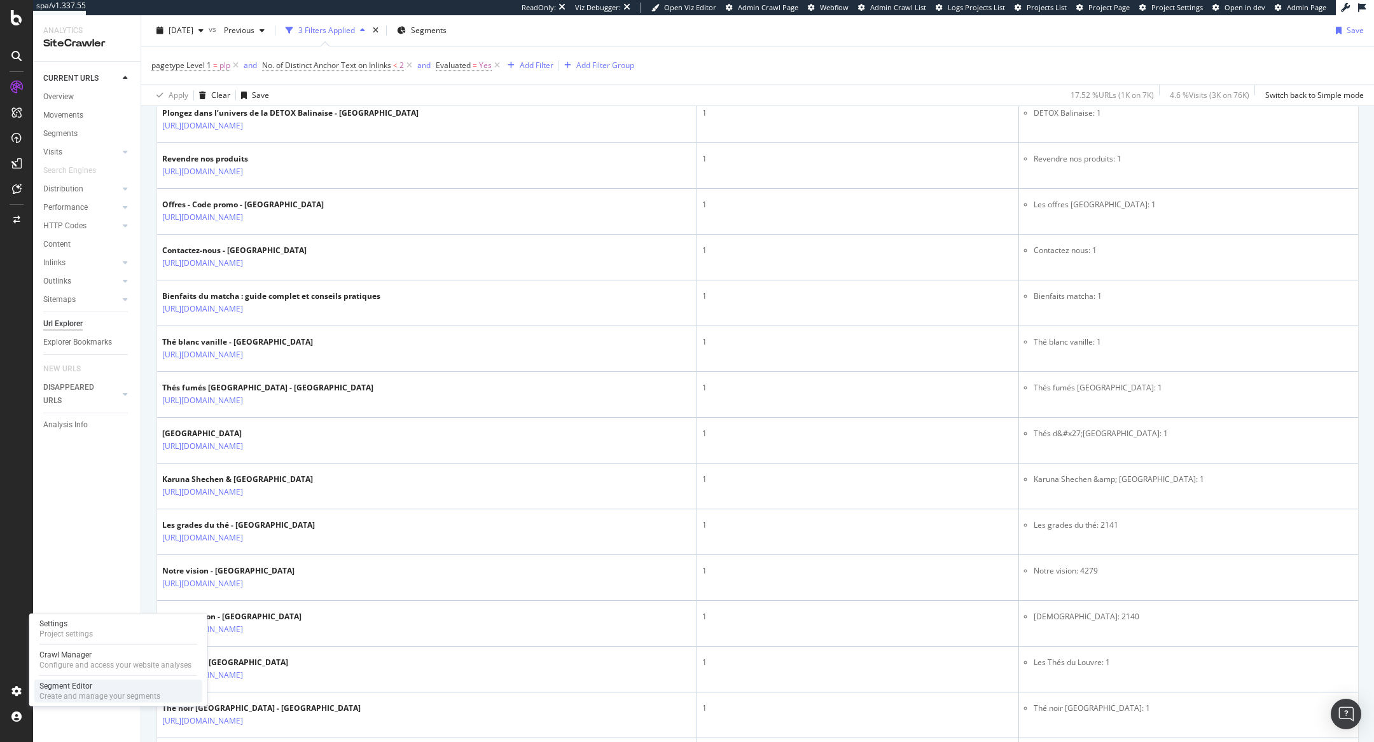
click at [67, 682] on div "Segment Editor" at bounding box center [99, 686] width 121 height 10
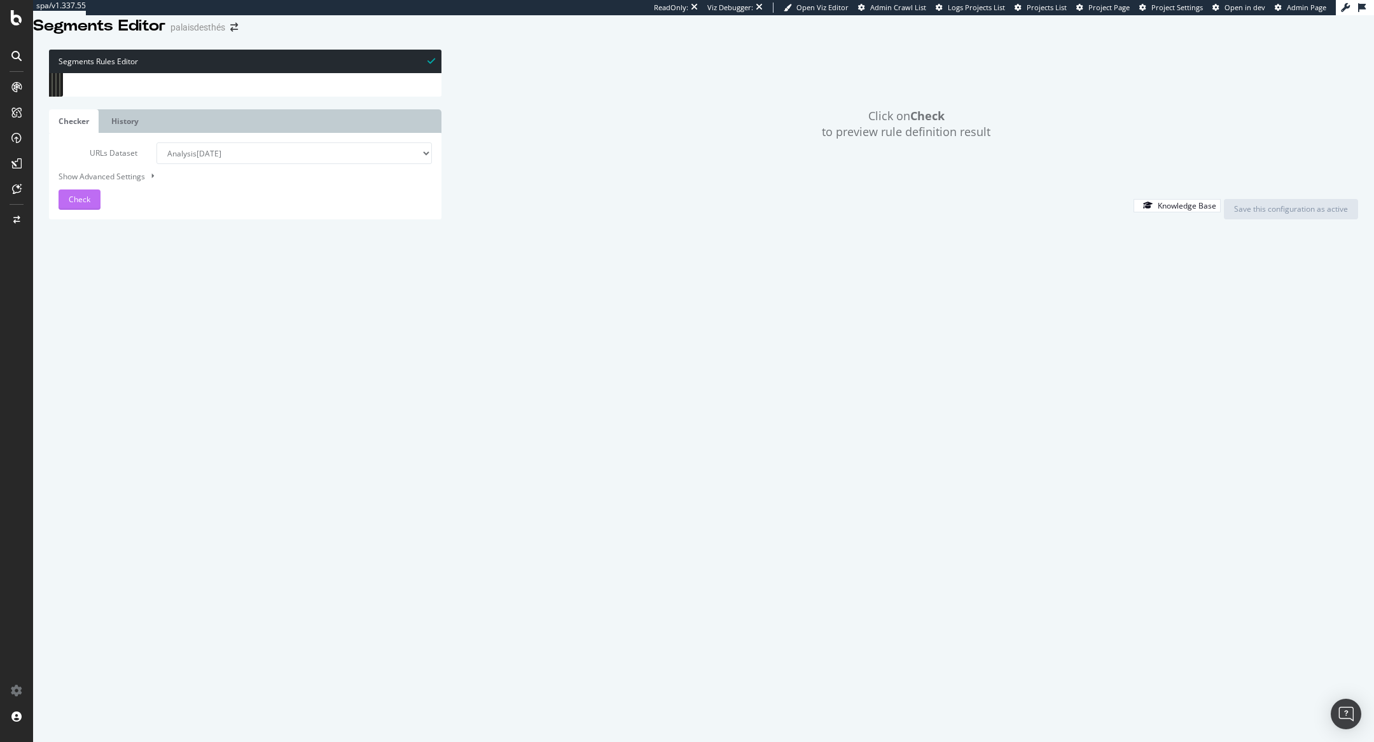
click at [76, 205] on span "Check" at bounding box center [80, 199] width 22 height 11
click at [251, 313] on div "[ segment : pagetype ] @ home path / @ bruits-de-palais path */bruits-de-palais…" at bounding box center [260, 331] width 362 height 516
click at [249, 305] on div "[ segment : pagetype ] @ home path / @ bruits-de-palais path */bruits-de-palais…" at bounding box center [260, 331] width 362 height 516
type textarea "domain *[DOMAIN_NAME]"
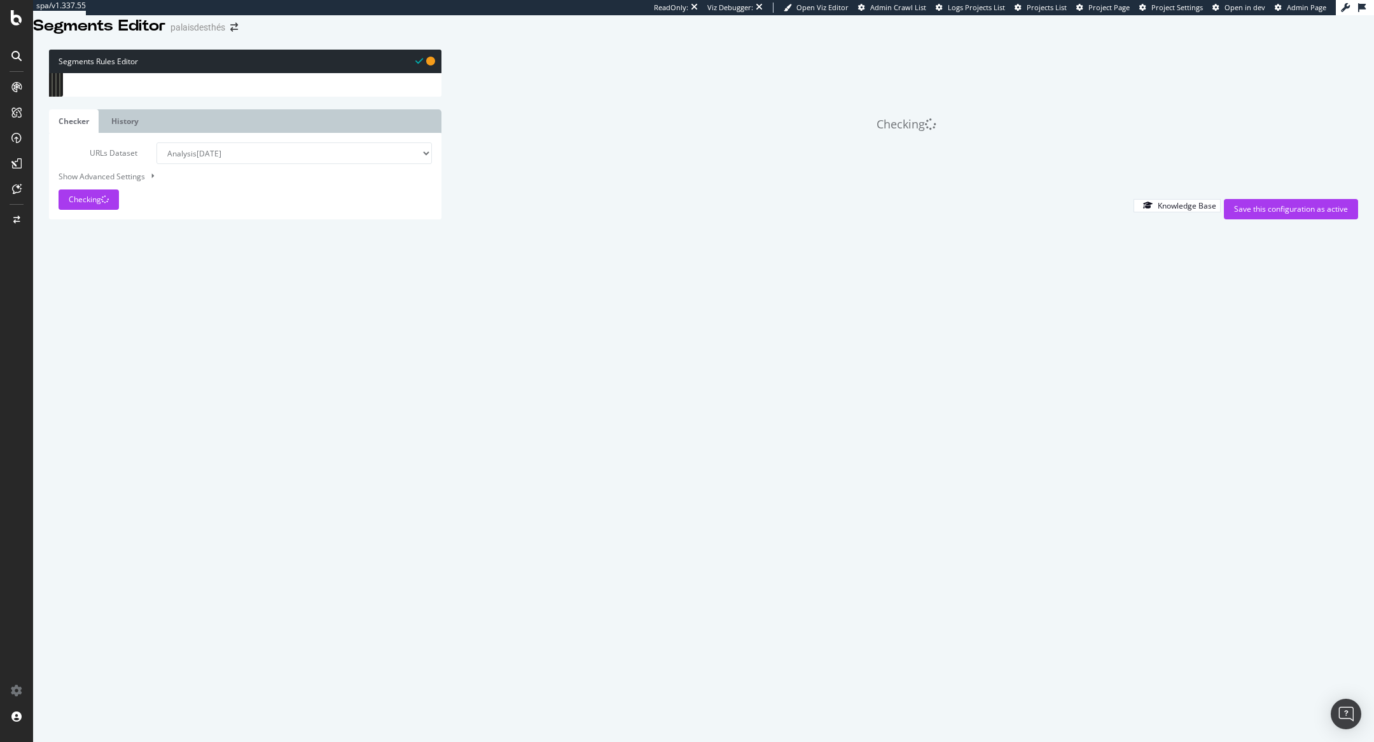
type textarea "@comprendre"
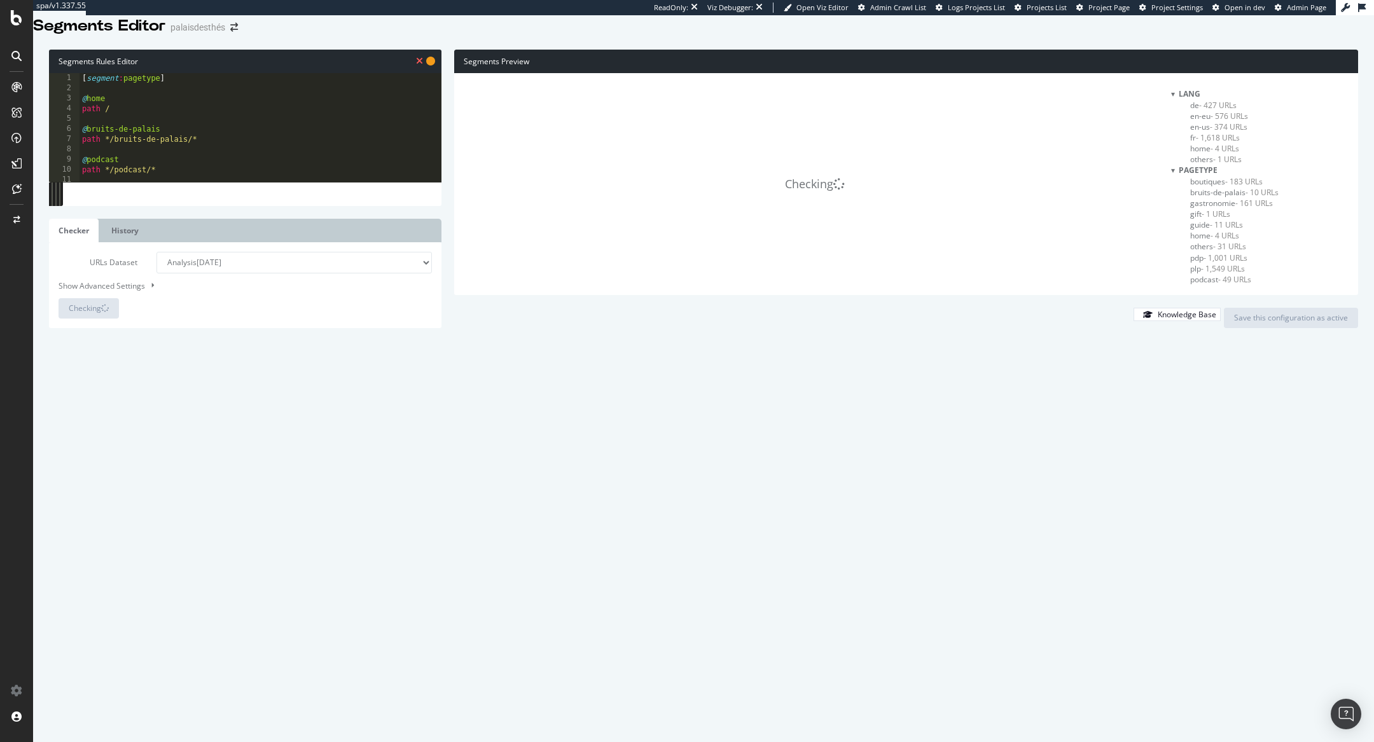
scroll to position [0, 1]
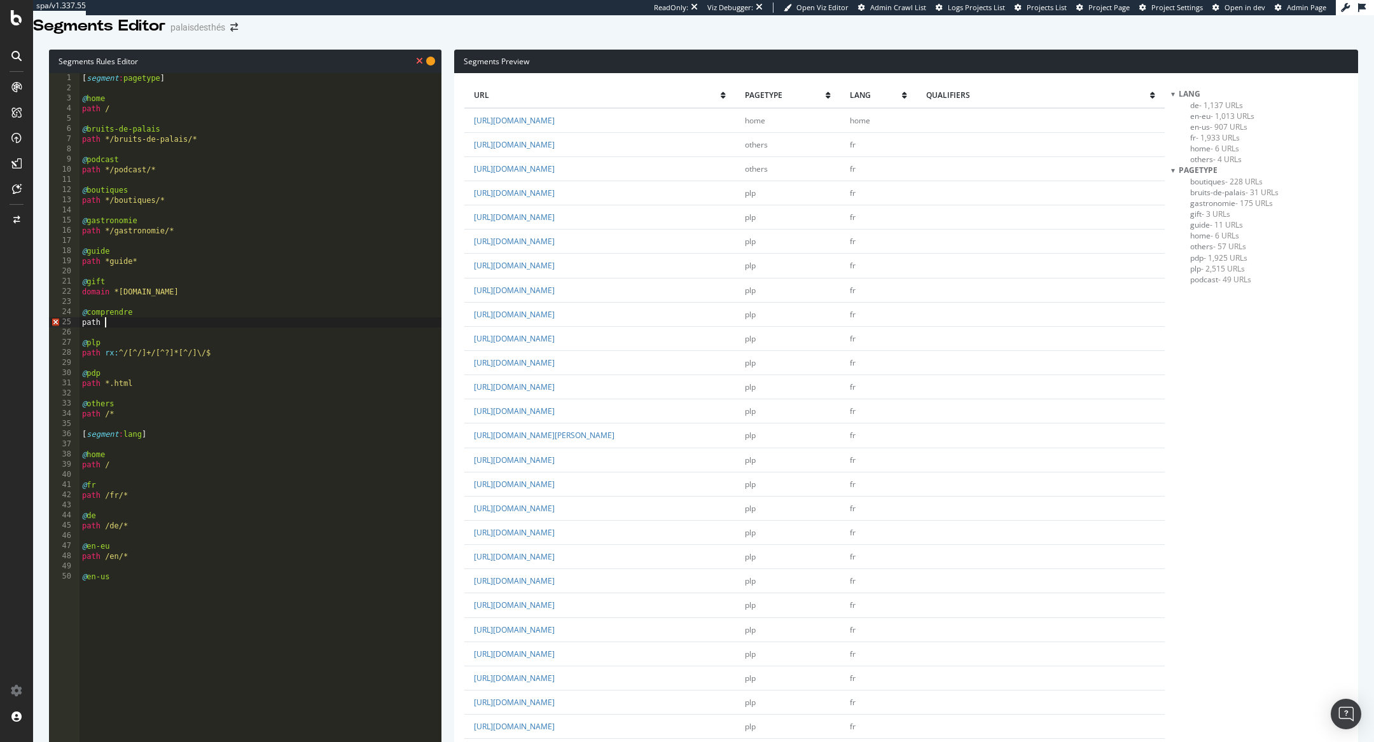
paste textarea "/comprendre/"
click at [100, 340] on div "[ segment : pagetype ] @ home path / @ bruits-de-palais path */bruits-de-palais…" at bounding box center [260, 331] width 362 height 516
type textarea "path */comprendre/*"
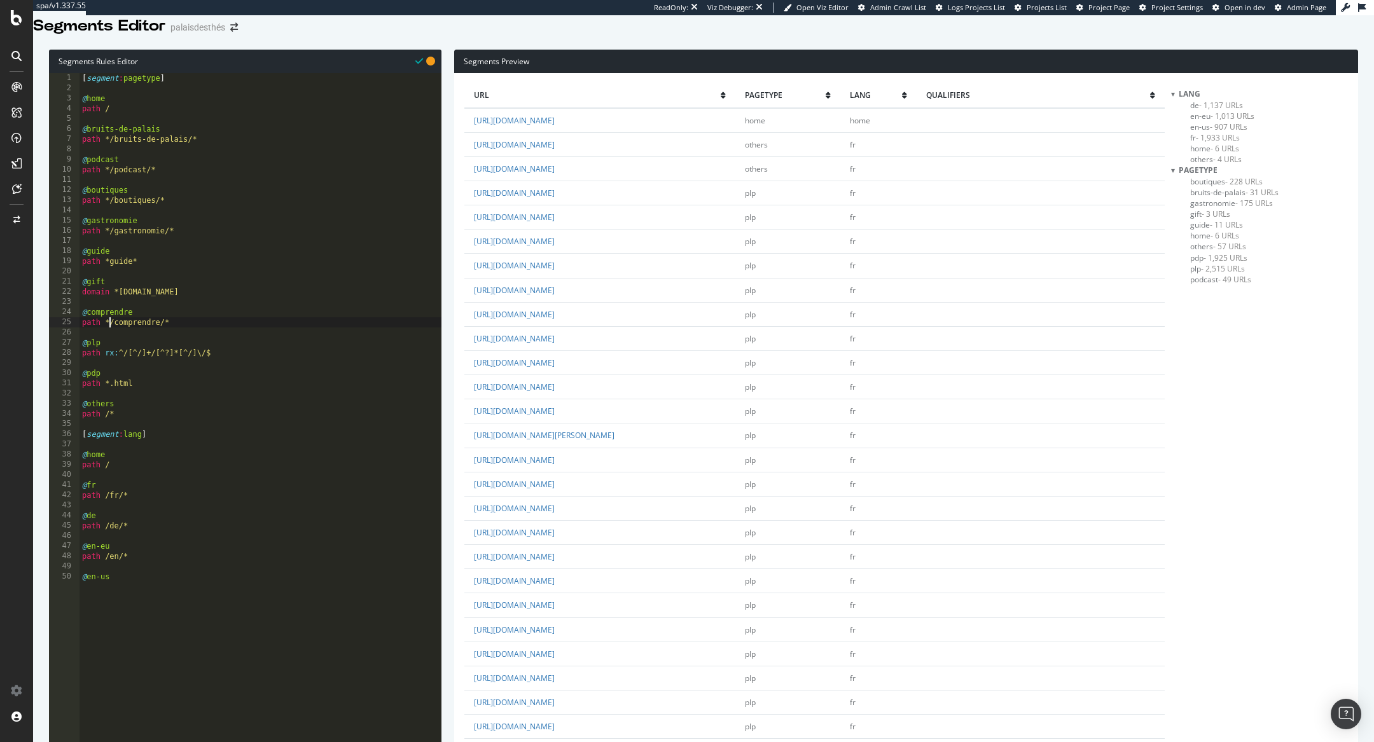
click at [1227, 209] on span "comprendre - 62 URLs" at bounding box center [1228, 203] width 77 height 11
click at [195, 334] on div "[ segment : pagetype ] @ home path / @ bruits-de-palais path */bruits-de-palais…" at bounding box center [260, 331] width 362 height 516
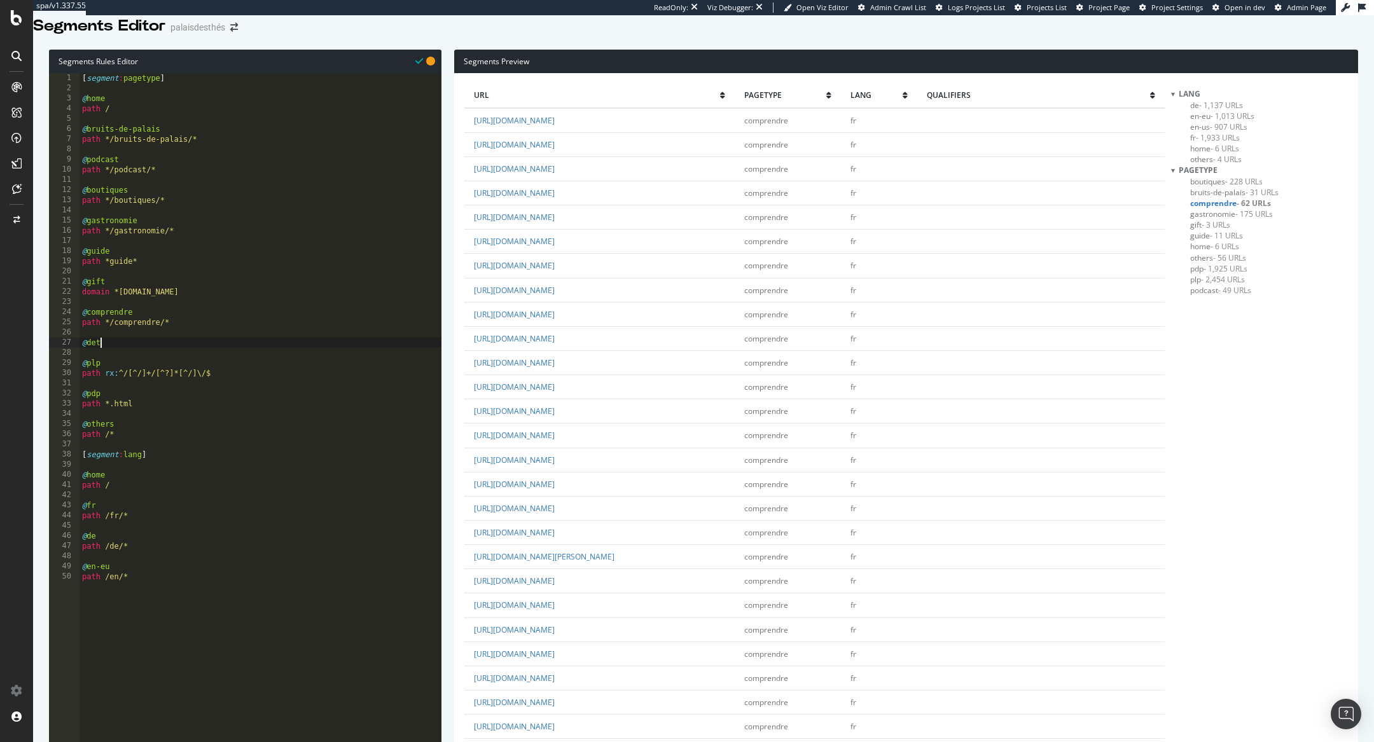
scroll to position [0, 1]
type textarea "@detox"
paste textarea "/detox/"
click at [105, 370] on div "[ segment : pagetype ] @ home path / @ bruits-de-palais path */bruits-de-palais…" at bounding box center [260, 331] width 362 height 516
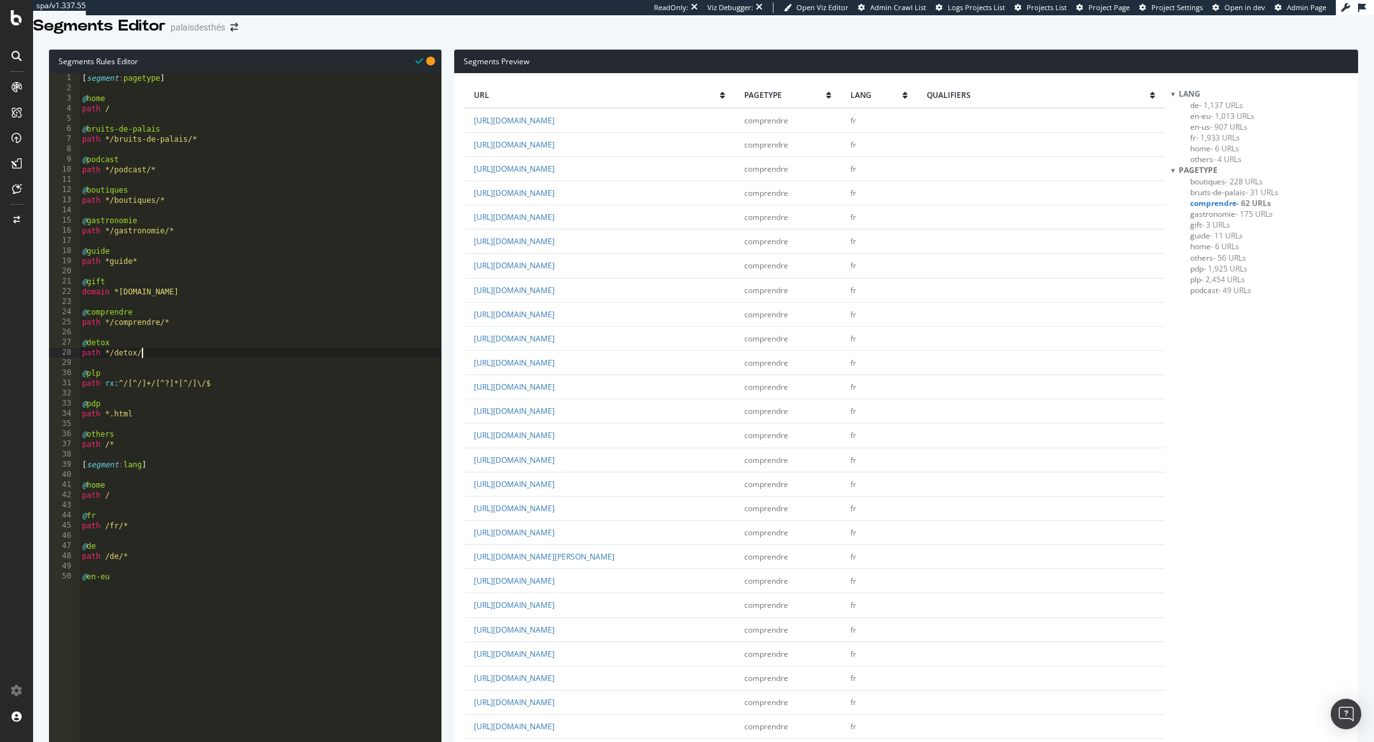
click at [161, 368] on div "[ segment : pagetype ] @ home path / @ bruits-de-palais path */bruits-de-palais…" at bounding box center [260, 331] width 362 height 516
type textarea "path */detox/*"
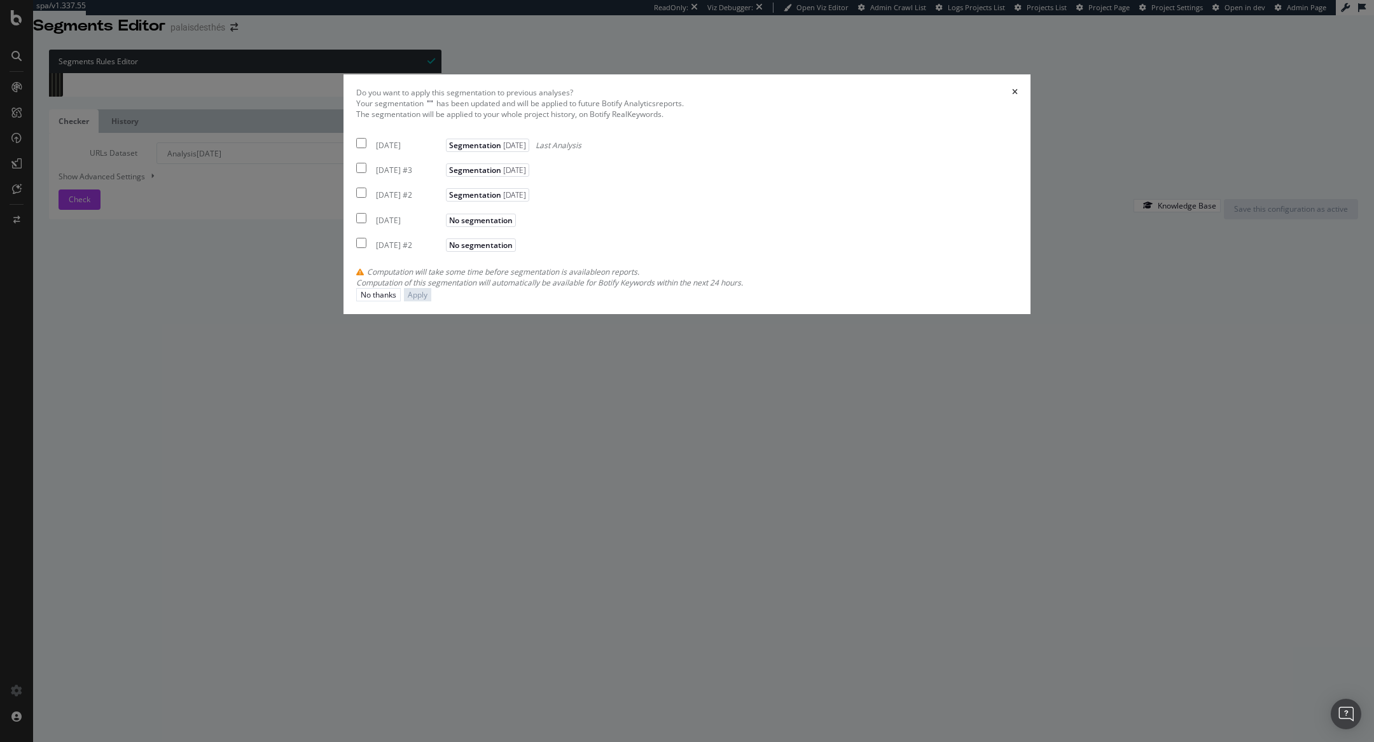
click at [443, 151] on div "[DATE]" at bounding box center [409, 145] width 67 height 11
checkbox input "true"
click at [431, 301] on button "Apply" at bounding box center [417, 294] width 27 height 13
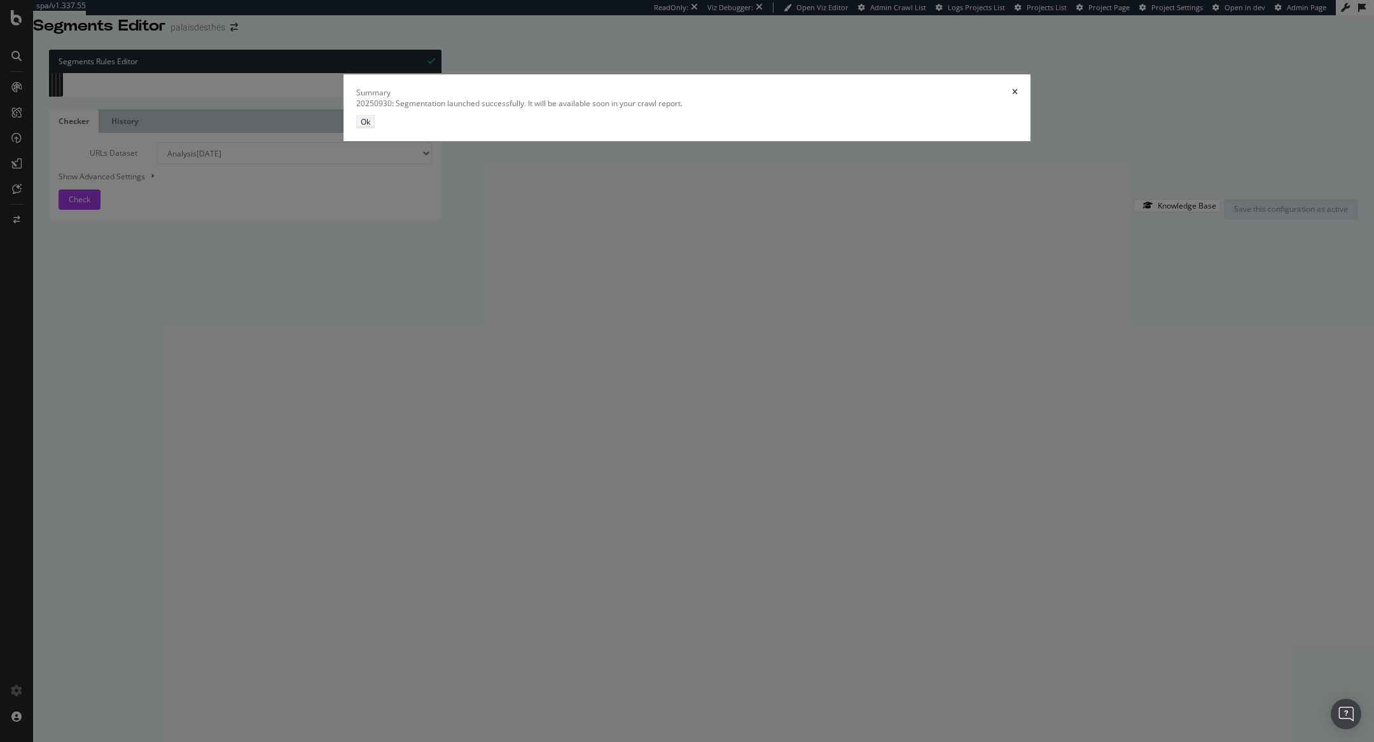
click at [370, 127] on div "Ok" at bounding box center [366, 121] width 10 height 11
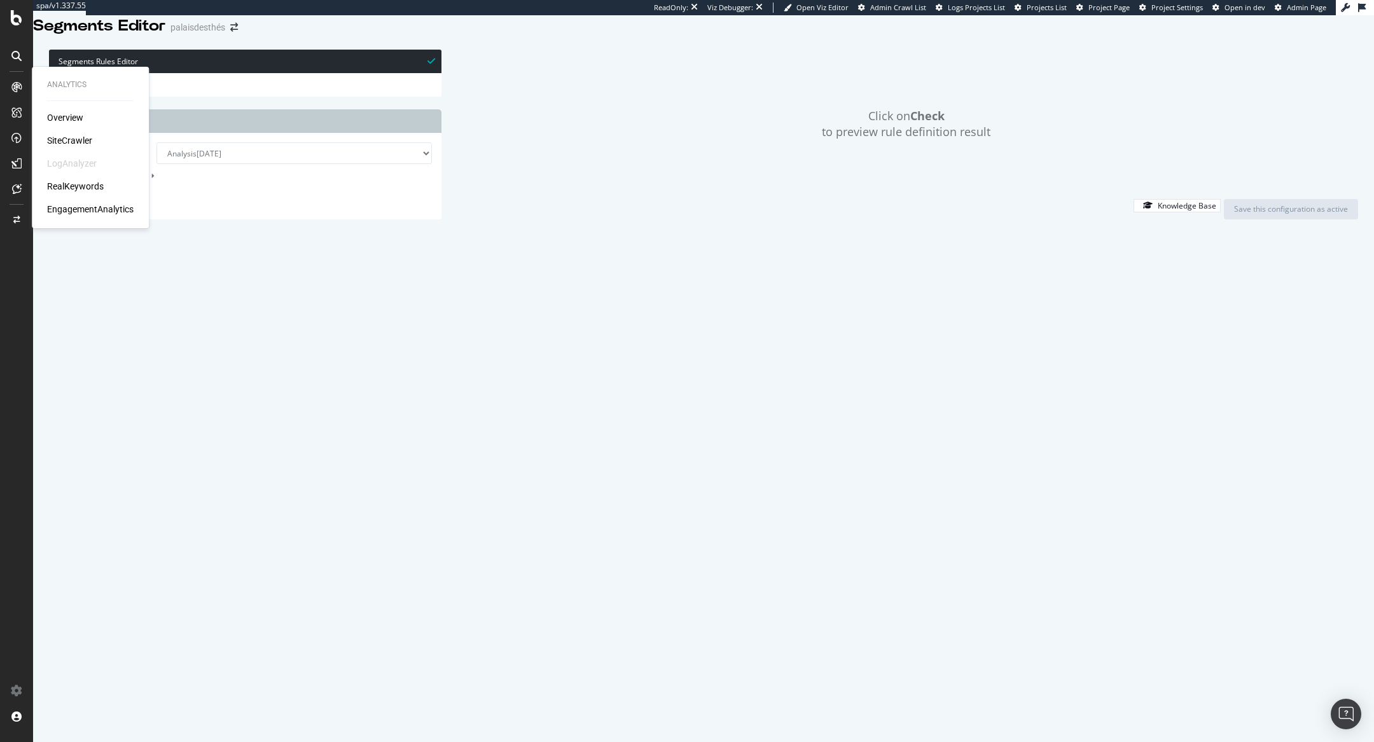
click at [79, 140] on div "SiteCrawler" at bounding box center [69, 140] width 45 height 13
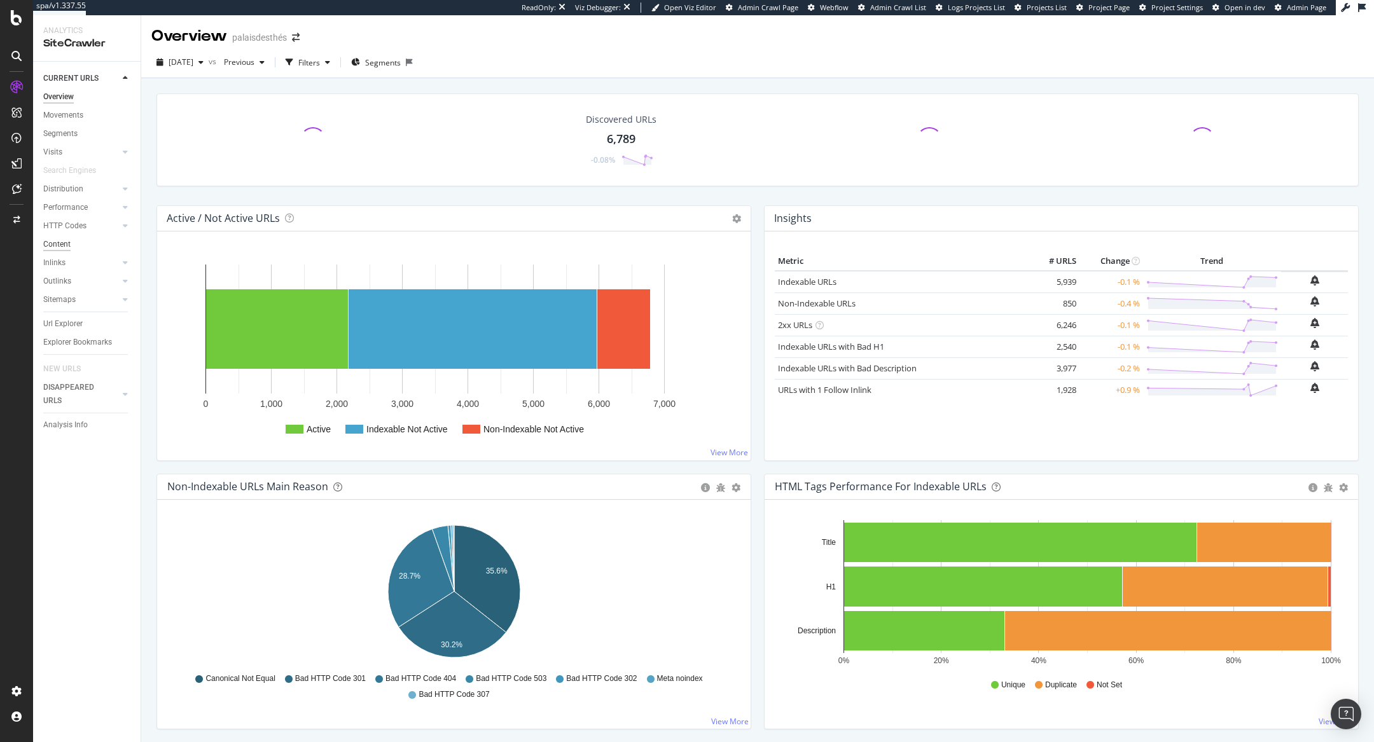
click at [65, 246] on div "Content" at bounding box center [56, 244] width 27 height 13
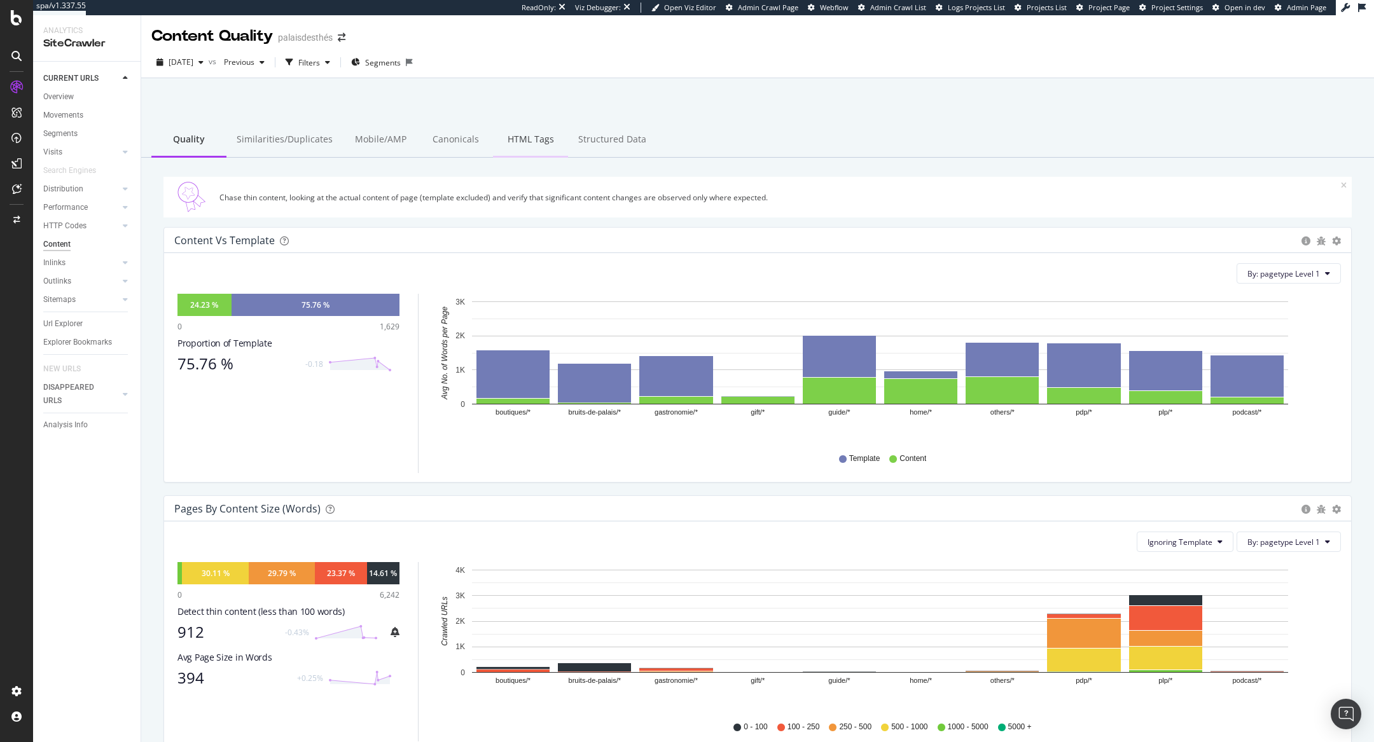
click at [504, 131] on div "HTML Tags" at bounding box center [530, 140] width 75 height 35
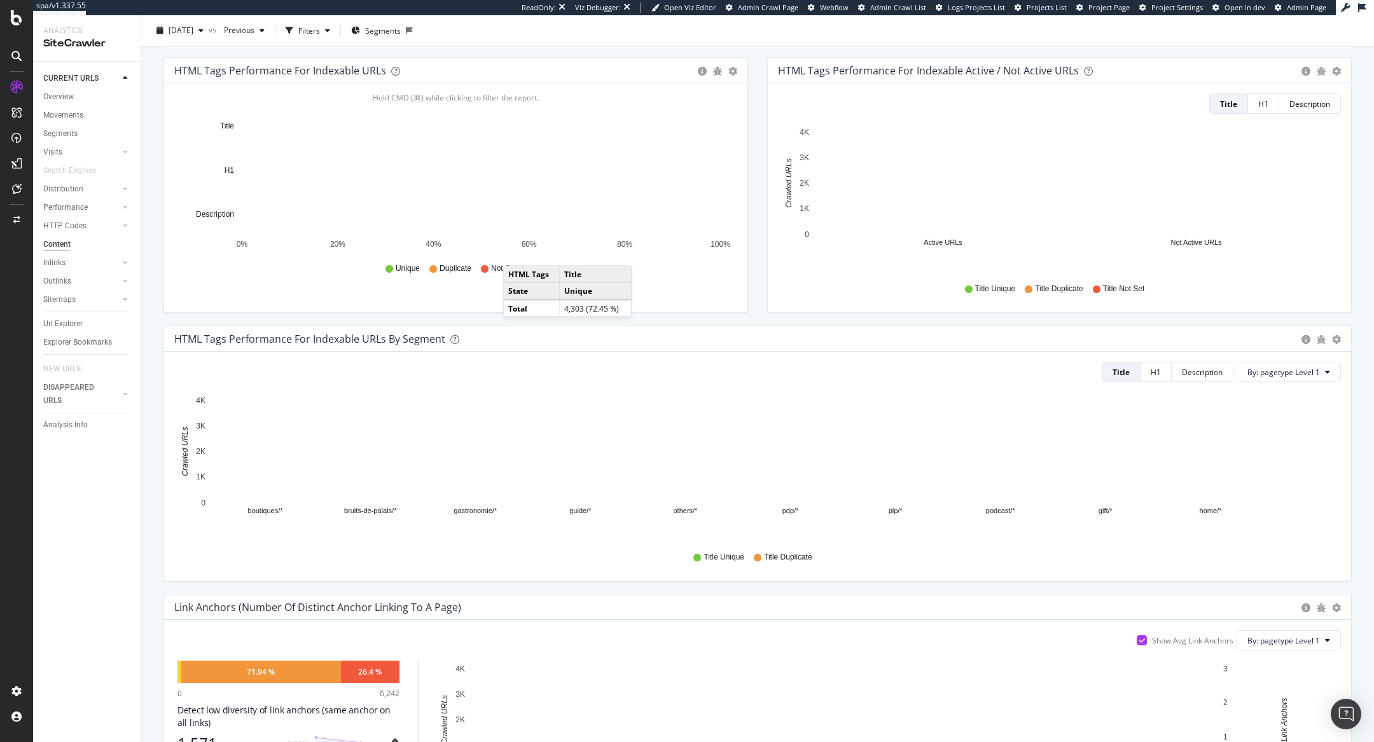
scroll to position [611, 0]
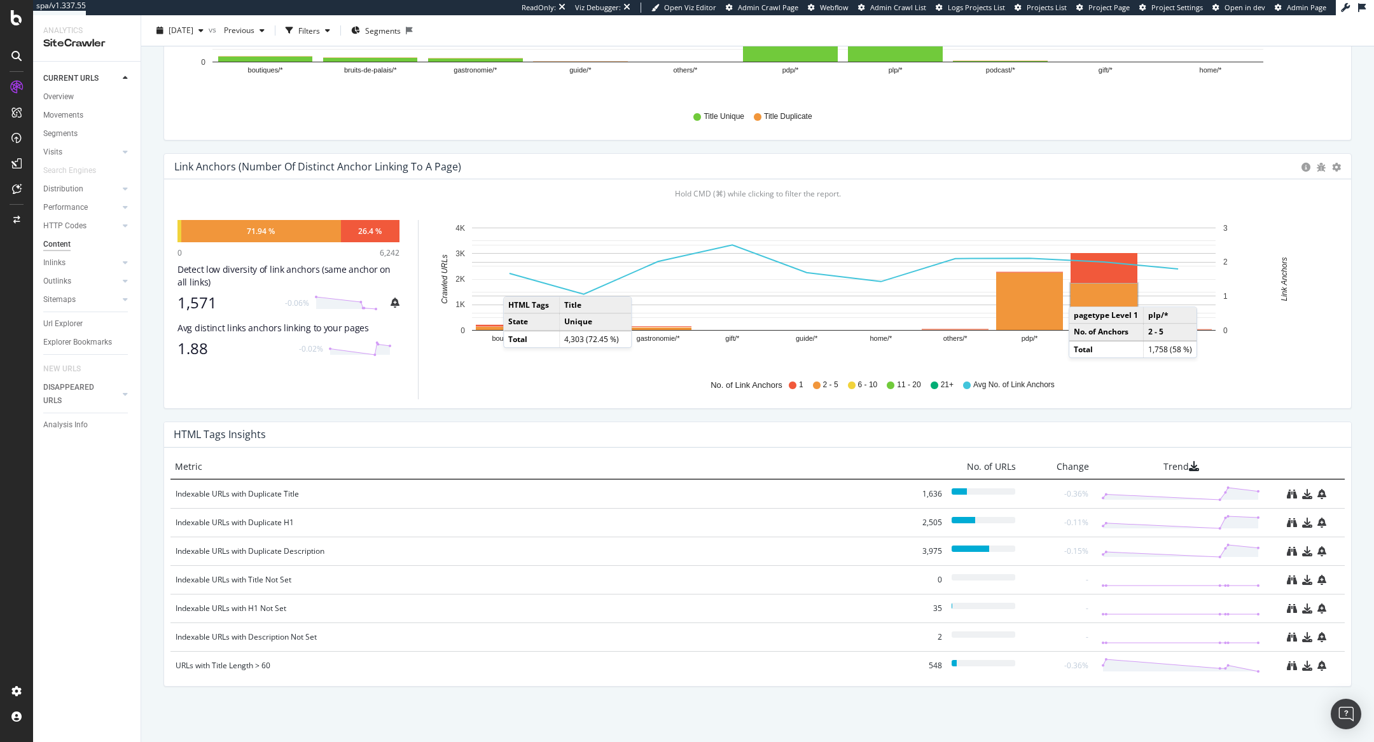
click at [1084, 294] on rect "A chart." at bounding box center [1103, 306] width 67 height 45
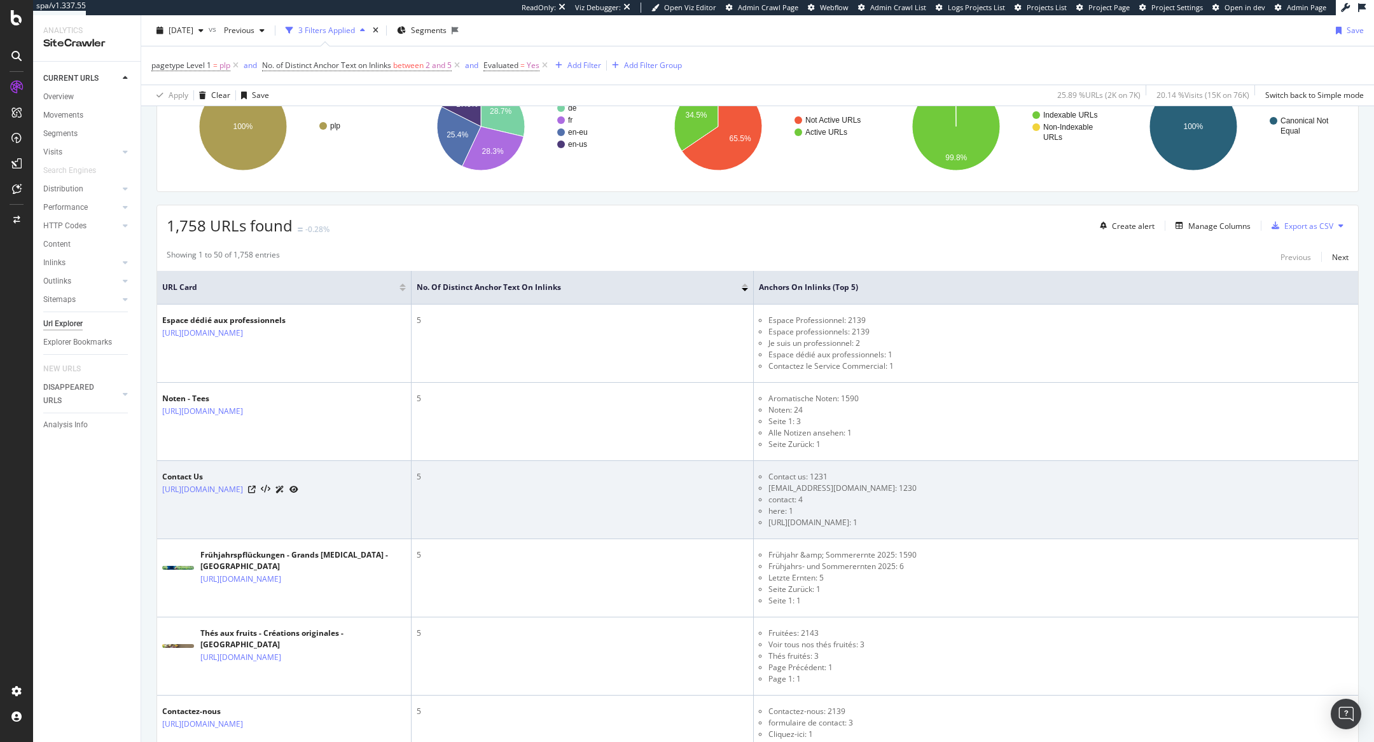
scroll to position [134, 0]
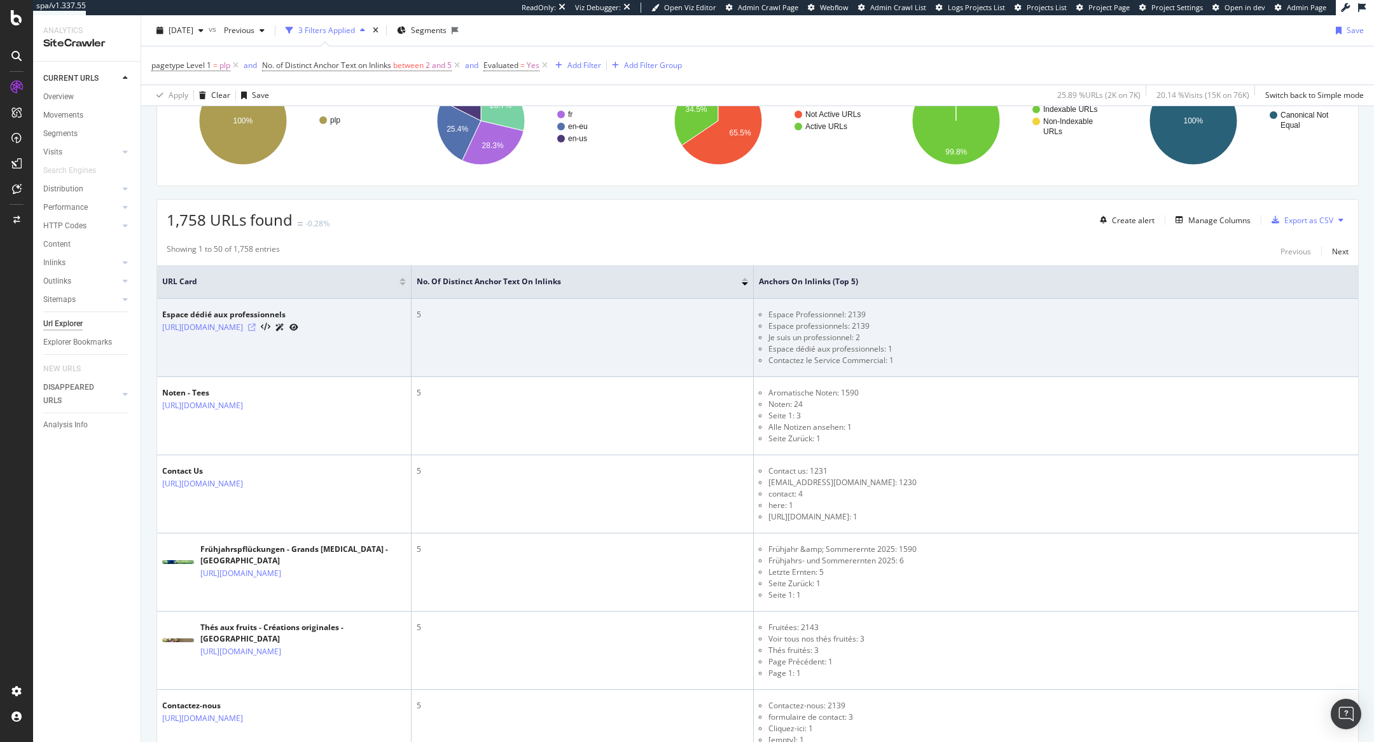
click at [256, 325] on icon at bounding box center [252, 328] width 8 height 8
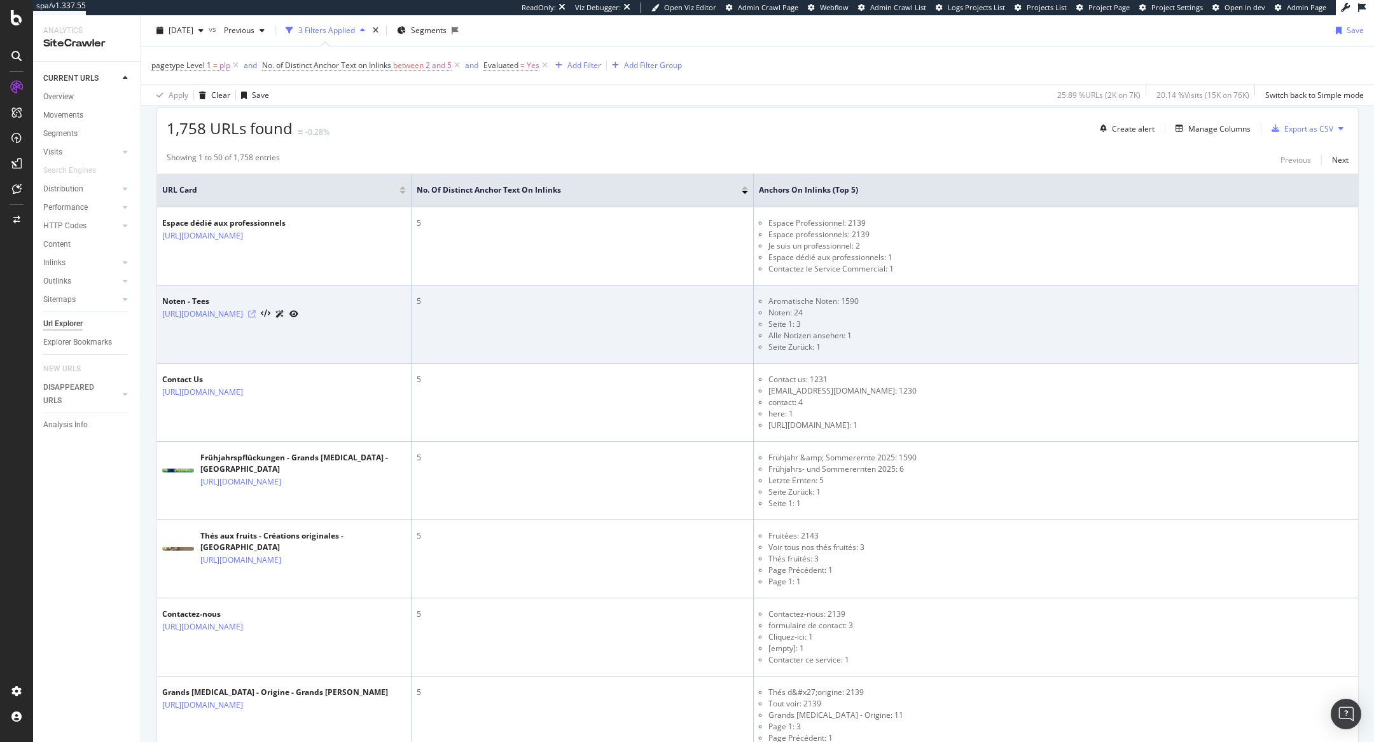
scroll to position [229, 0]
click at [256, 308] on icon at bounding box center [252, 311] width 8 height 8
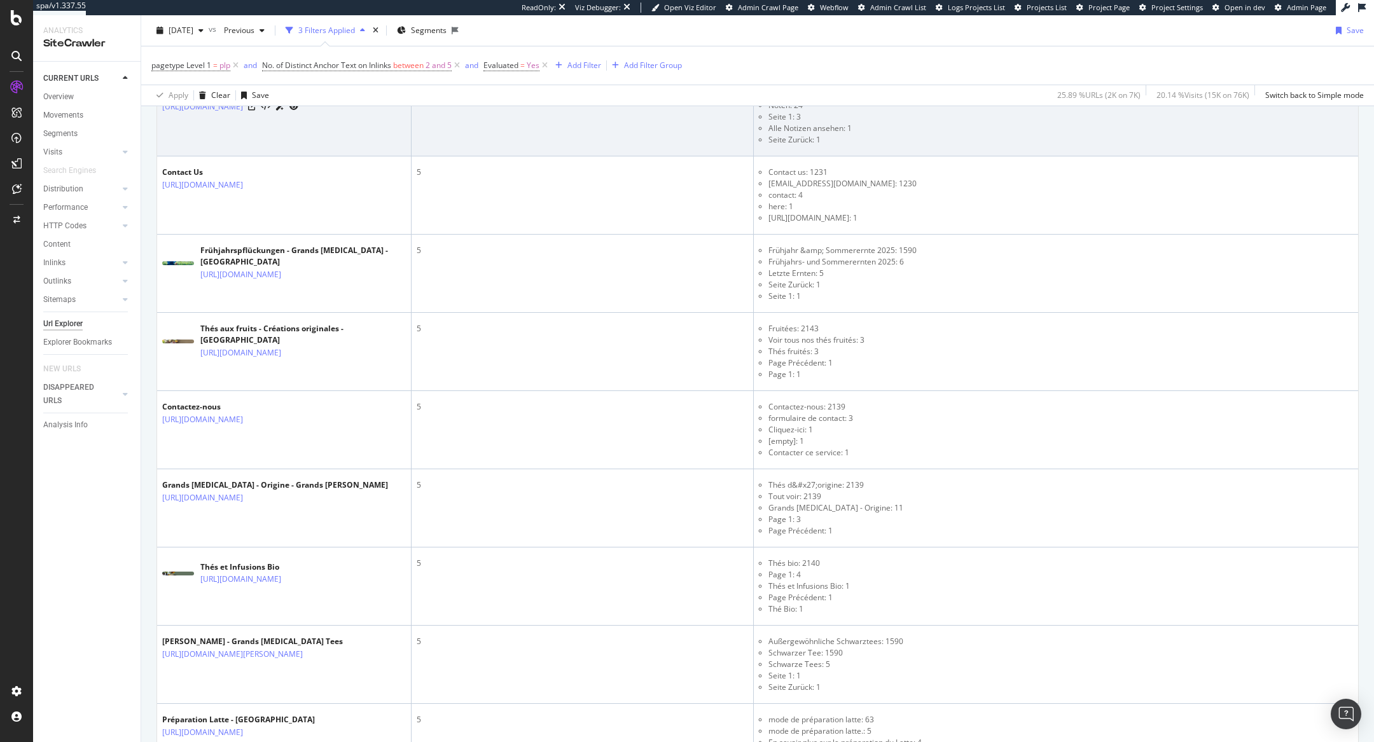
scroll to position [439, 0]
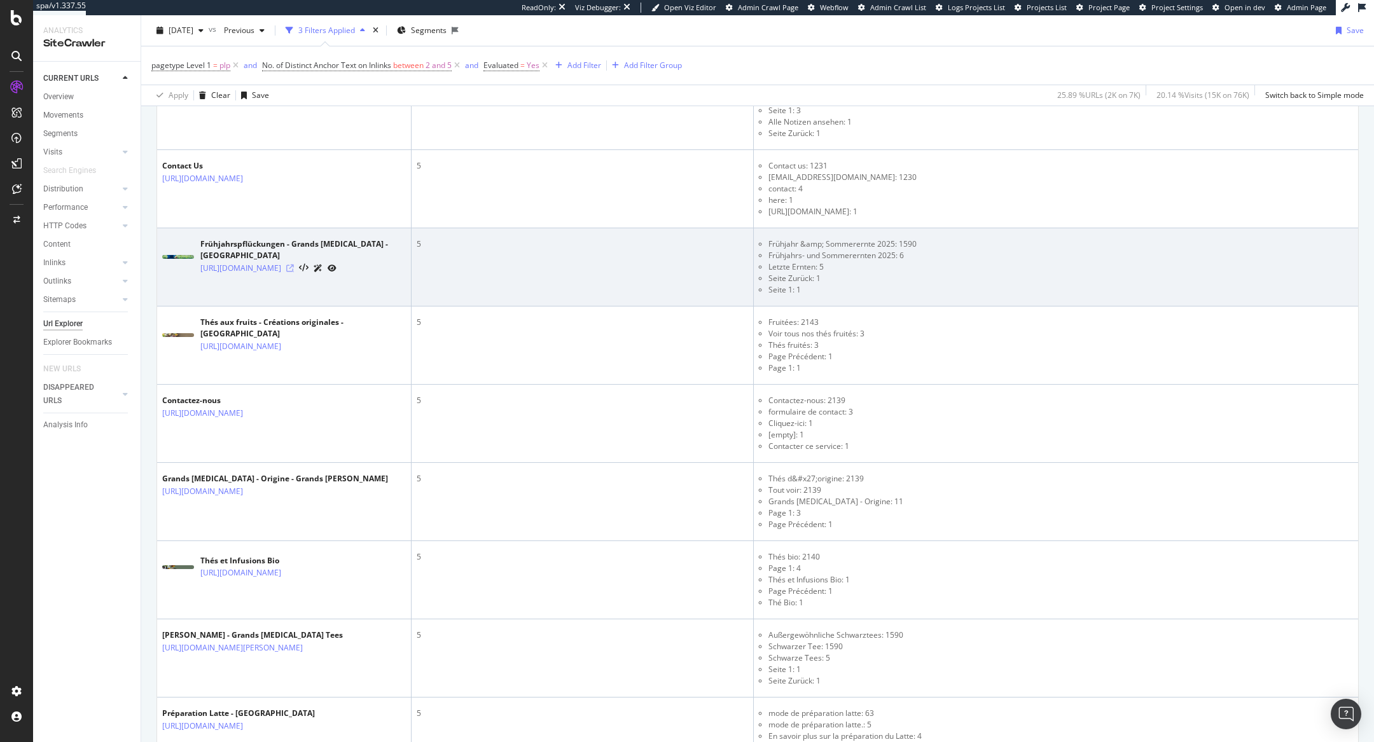
click at [294, 265] on icon at bounding box center [290, 269] width 8 height 8
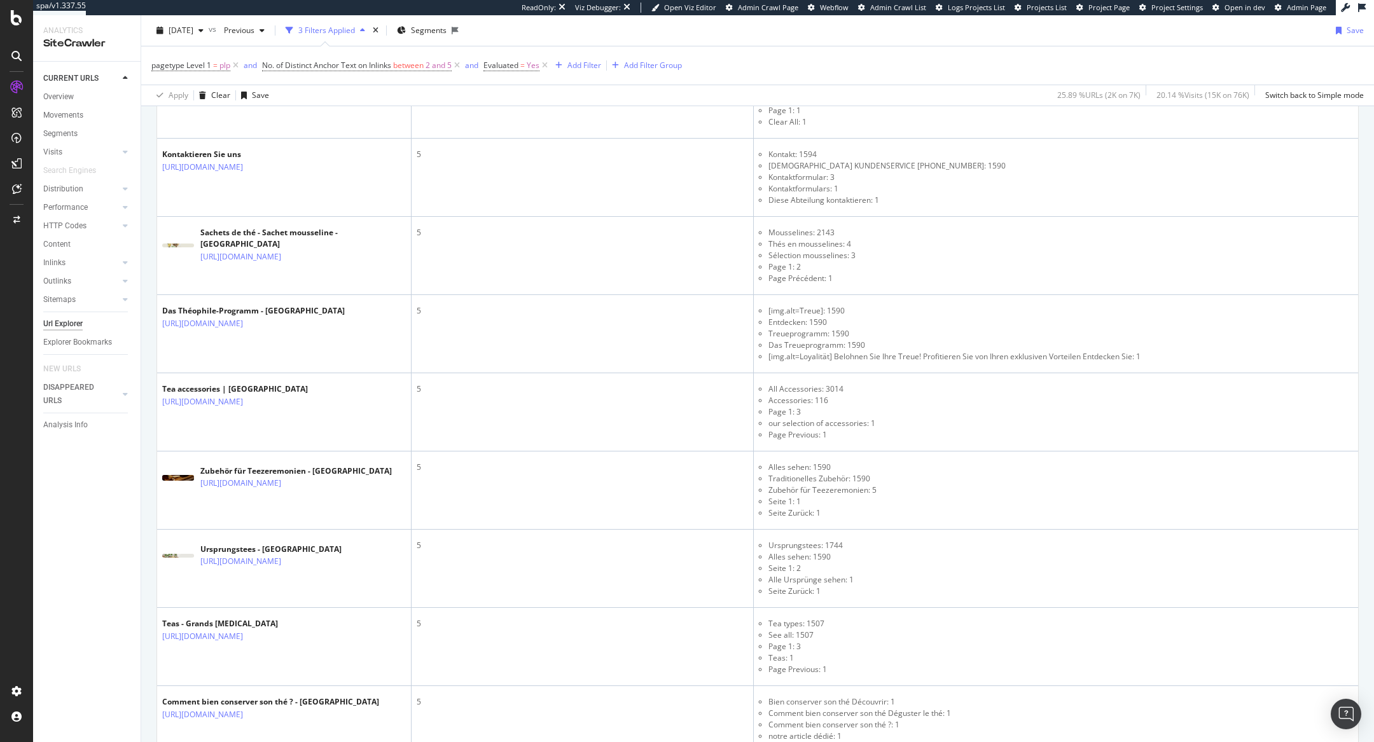
scroll to position [2276, 0]
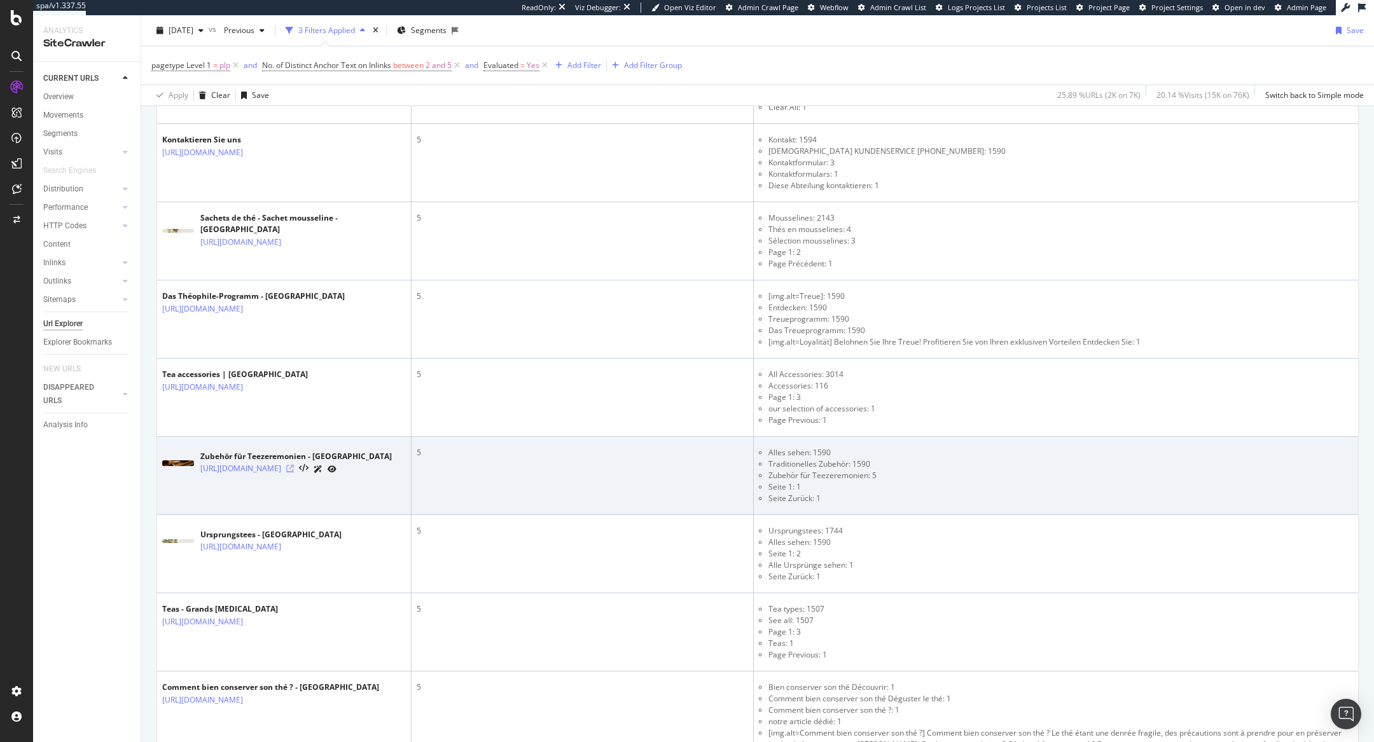
click at [294, 465] on icon at bounding box center [290, 469] width 8 height 8
